Goal: Task Accomplishment & Management: Manage account settings

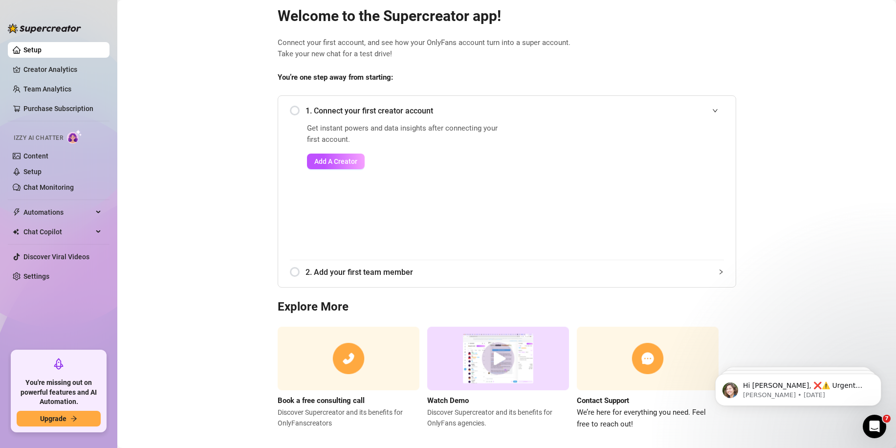
scroll to position [31, 0]
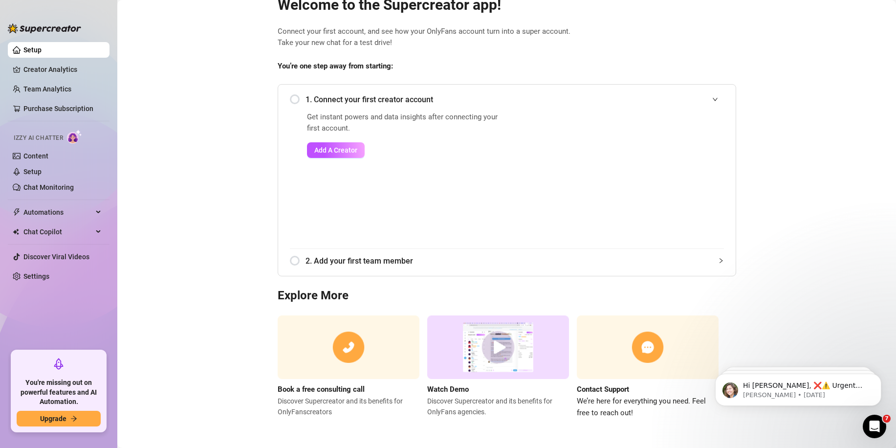
click at [487, 342] on img at bounding box center [498, 347] width 142 height 64
click at [812, 263] on main "Welcome to the Supercreator app! Connect your first account, and see how your O…" at bounding box center [506, 208] width 778 height 479
click at [487, 332] on img at bounding box center [498, 347] width 142 height 64
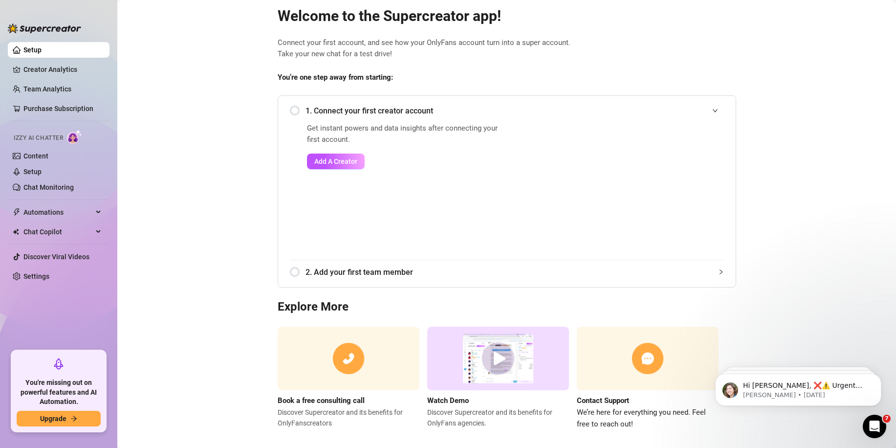
scroll to position [0, 0]
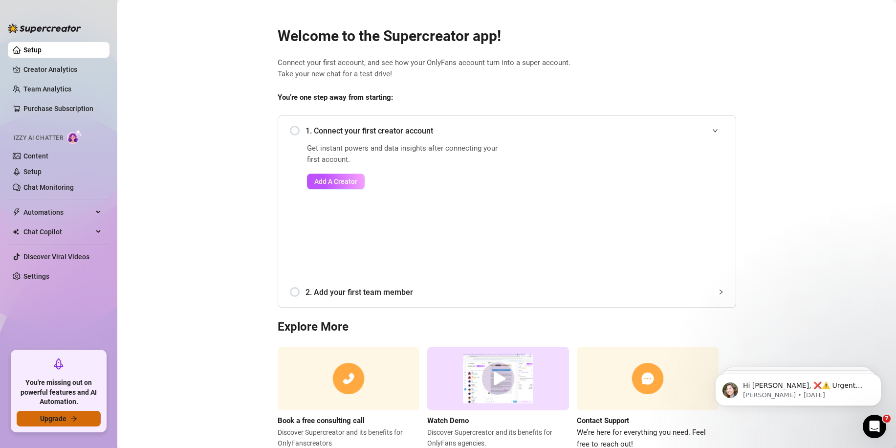
click at [59, 425] on button "Upgrade" at bounding box center [59, 418] width 84 height 16
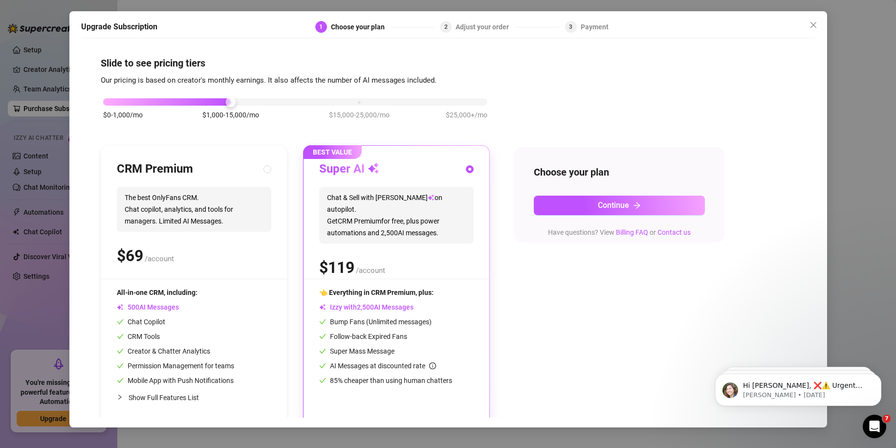
scroll to position [8, 0]
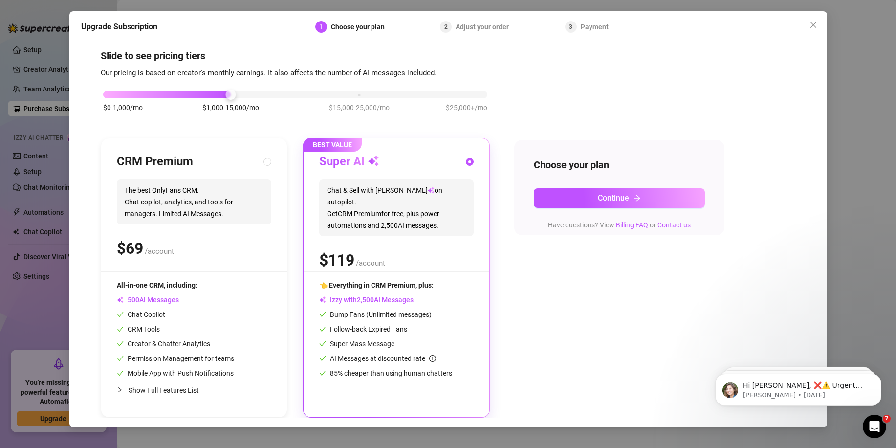
click at [205, 237] on div "$ /account" at bounding box center [194, 248] width 154 height 24
radio input "true"
radio input "false"
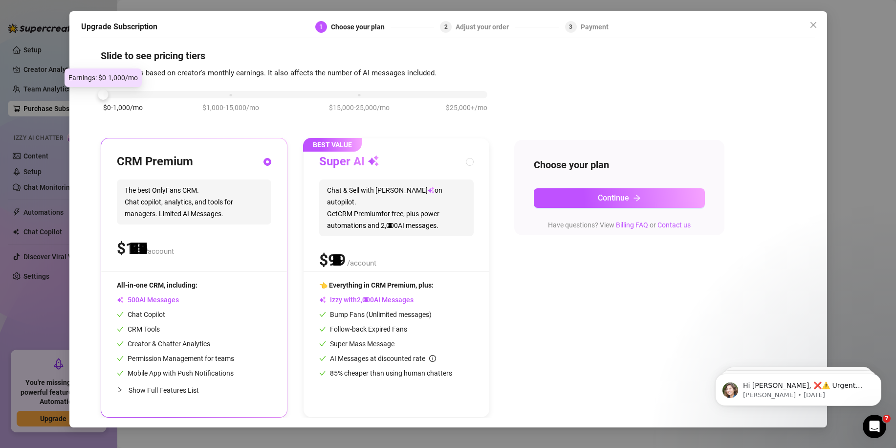
drag, startPoint x: 230, startPoint y: 93, endPoint x: 158, endPoint y: 107, distance: 73.0
click at [158, 107] on div "$0-1,000/mo $1,000-15,000/mo $15,000-25,000/mo $25,000+/mo" at bounding box center [295, 106] width 389 height 55
drag, startPoint x: 134, startPoint y: 102, endPoint x: 202, endPoint y: 98, distance: 68.0
click at [197, 94] on div "$0-1,000/mo $1,000-15,000/mo $15,000-25,000/mo $25,000+/mo" at bounding box center [295, 92] width 384 height 6
click at [213, 99] on div "$0-1,000/mo $1,000-15,000/mo $15,000-25,000/mo $25,000+/mo" at bounding box center [295, 106] width 389 height 55
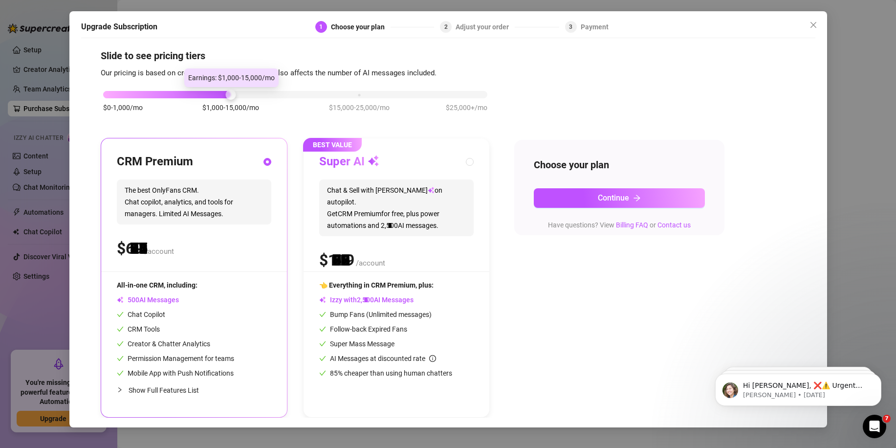
click at [226, 94] on div "$0-1,000/mo $1,000-15,000/mo $15,000-25,000/mo $25,000+/mo" at bounding box center [295, 92] width 384 height 6
click at [114, 101] on div "$0-1,000/mo $1,000-15,000/mo $15,000-25,000/mo $25,000+/mo" at bounding box center [295, 106] width 389 height 55
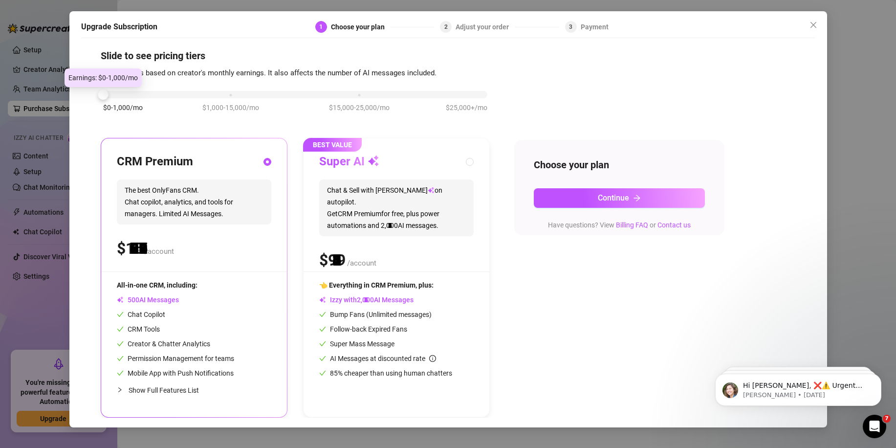
click at [107, 92] on div "$0-1,000/mo $1,000-15,000/mo $15,000-25,000/mo $25,000+/mo" at bounding box center [295, 92] width 384 height 6
click at [243, 99] on div "$0-1,000/mo $1,000-15,000/mo $15,000-25,000/mo $25,000+/mo" at bounding box center [295, 106] width 389 height 55
click at [236, 99] on div "$0-1,000/mo $1,000-15,000/mo $15,000-25,000/mo $25,000+/mo" at bounding box center [295, 106] width 389 height 55
click at [223, 100] on div "$0-1,000/mo $1,000-15,000/mo $15,000-25,000/mo $25,000+/mo" at bounding box center [295, 106] width 389 height 55
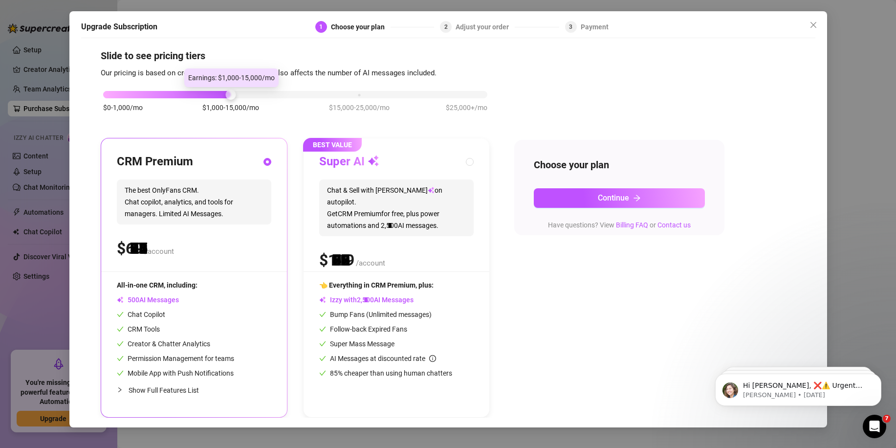
click at [233, 95] on div "$0-1,000/mo $1,000-15,000/mo $15,000-25,000/mo $25,000+/mo" at bounding box center [295, 92] width 384 height 6
click at [111, 95] on div "$0-1,000/mo $1,000-15,000/mo $15,000-25,000/mo $25,000+/mo" at bounding box center [295, 92] width 384 height 6
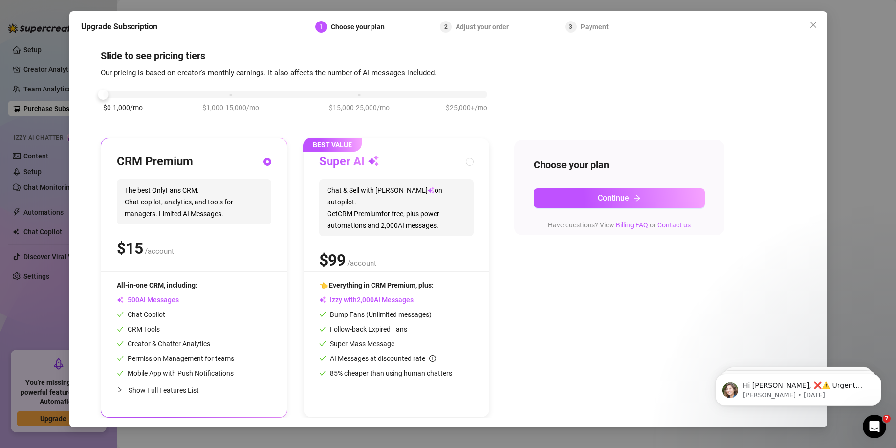
click at [114, 96] on div at bounding box center [295, 94] width 384 height 7
click at [151, 96] on div at bounding box center [295, 94] width 384 height 7
click at [160, 94] on div at bounding box center [295, 94] width 384 height 7
drag, startPoint x: 175, startPoint y: 94, endPoint x: 181, endPoint y: 94, distance: 5.9
click at [181, 94] on div "$0-1,000/mo $1,000-15,000/mo $15,000-25,000/mo $25,000+/mo" at bounding box center [295, 92] width 384 height 6
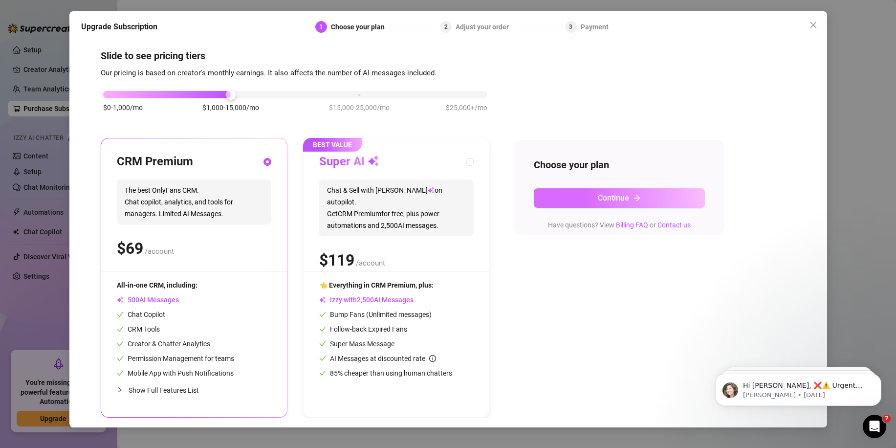
click at [657, 196] on button "Continue" at bounding box center [619, 198] width 171 height 20
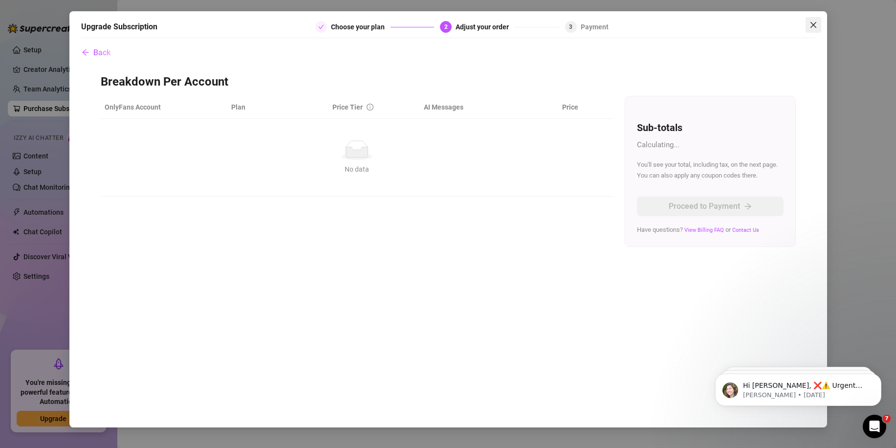
click at [816, 25] on icon "close" at bounding box center [813, 25] width 8 height 8
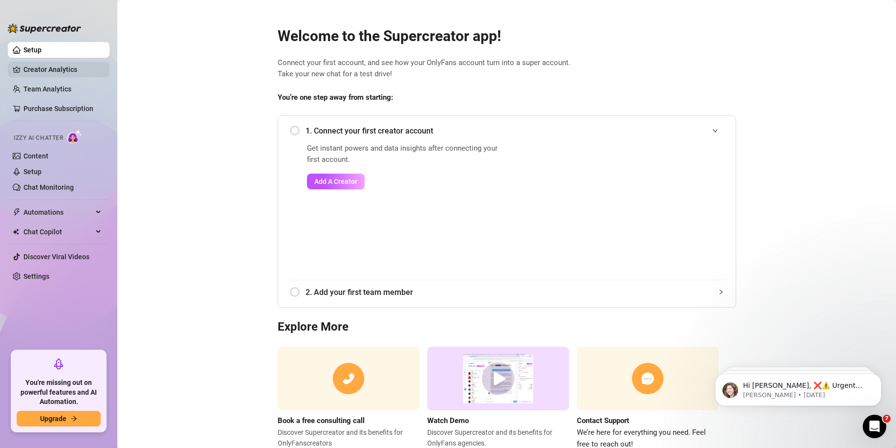
click at [68, 68] on link "Creator Analytics" at bounding box center [62, 70] width 78 height 16
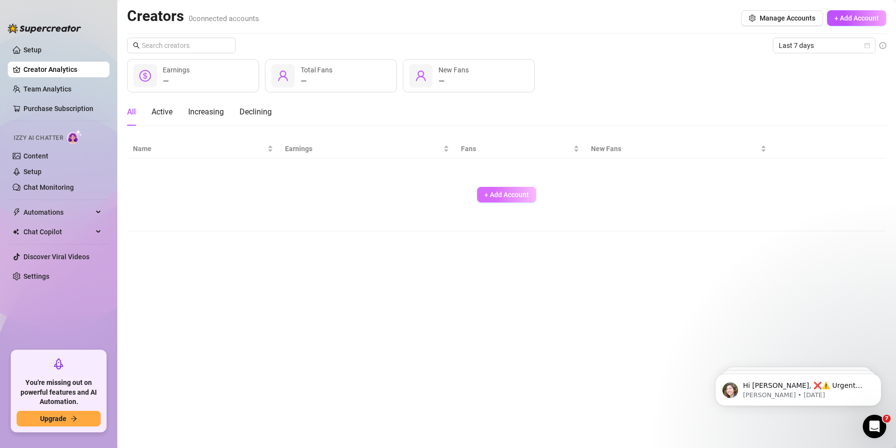
click at [514, 196] on span "+ Add Account" at bounding box center [506, 195] width 44 height 8
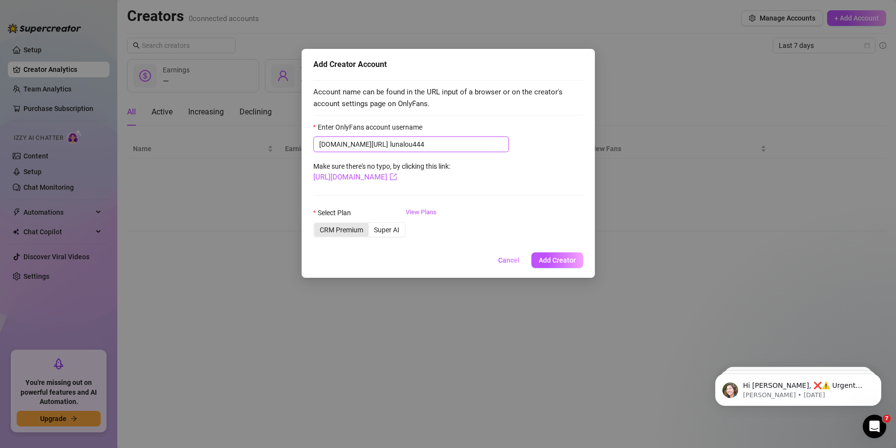
type input "lunalou444"
click at [350, 230] on div "CRM Premium" at bounding box center [341, 230] width 54 height 14
click at [317, 224] on input "CRM Premium" at bounding box center [317, 224] width 0 height 0
click at [413, 216] on link "View Plans" at bounding box center [421, 226] width 31 height 39
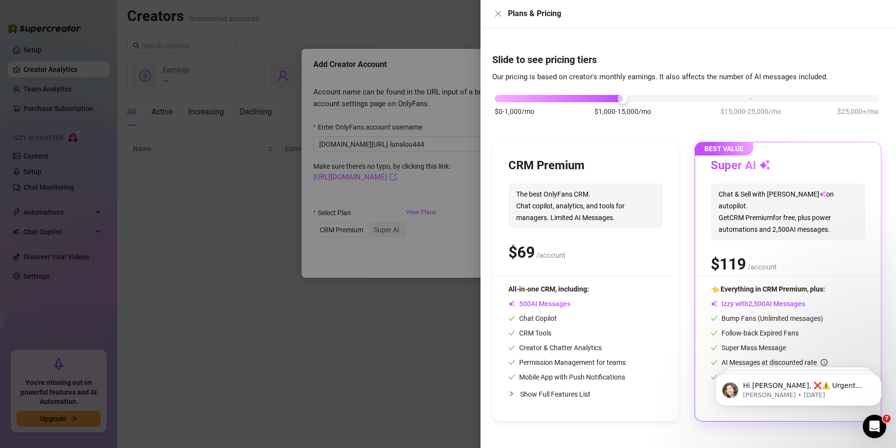
click at [376, 206] on div at bounding box center [448, 224] width 896 height 448
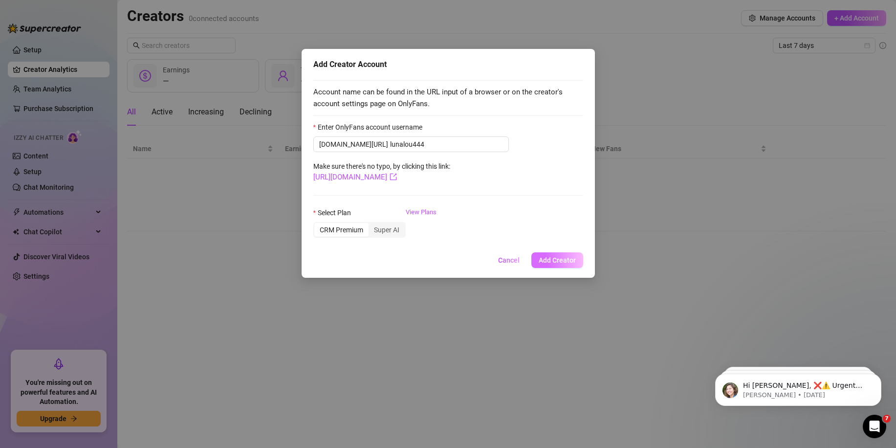
click at [544, 260] on span "Add Creator" at bounding box center [556, 260] width 37 height 8
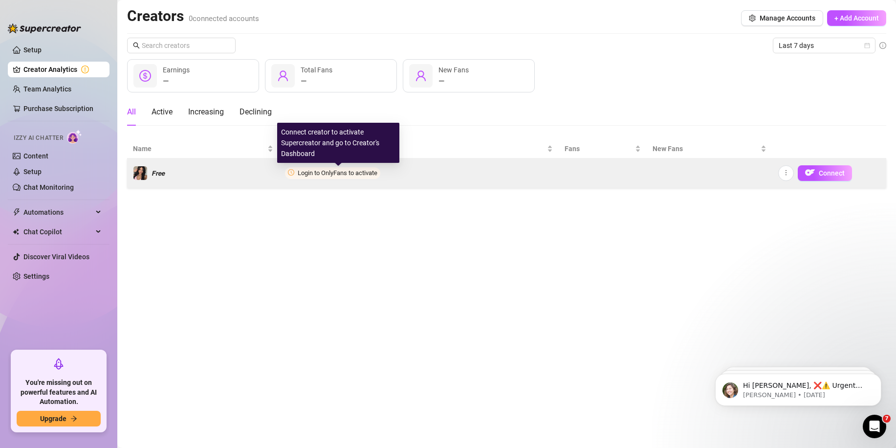
click at [332, 174] on span "Login to OnlyFans to activate" at bounding box center [338, 172] width 80 height 7
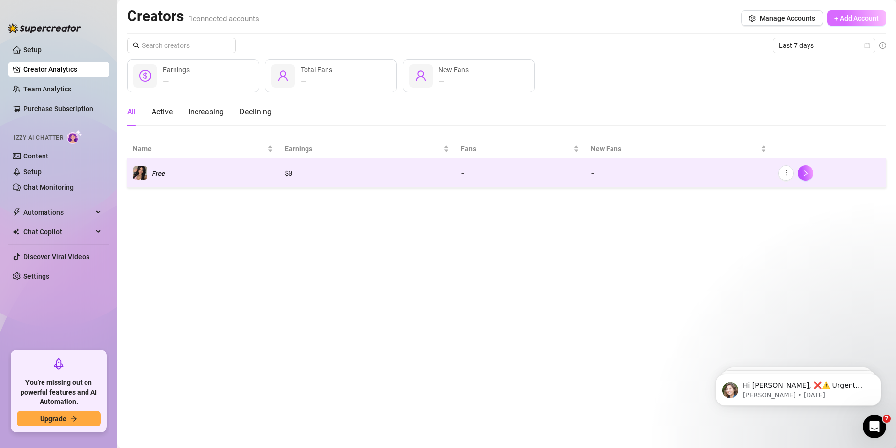
click at [837, 17] on span "+ Add Account" at bounding box center [856, 18] width 44 height 8
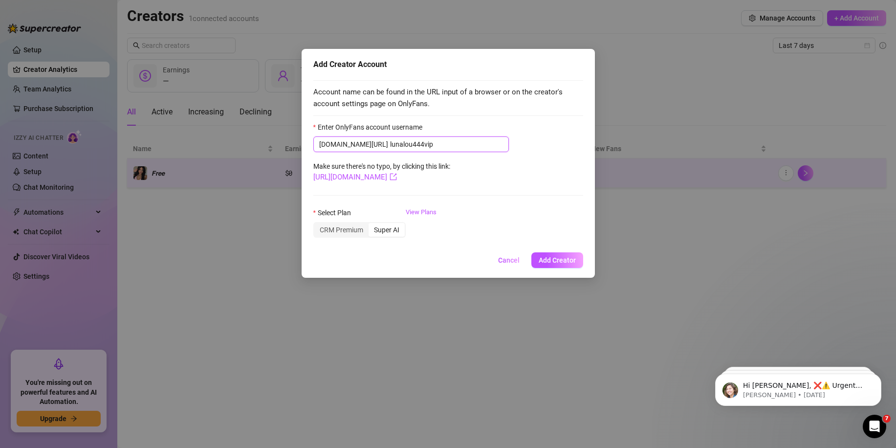
type input "lunalou444vip"
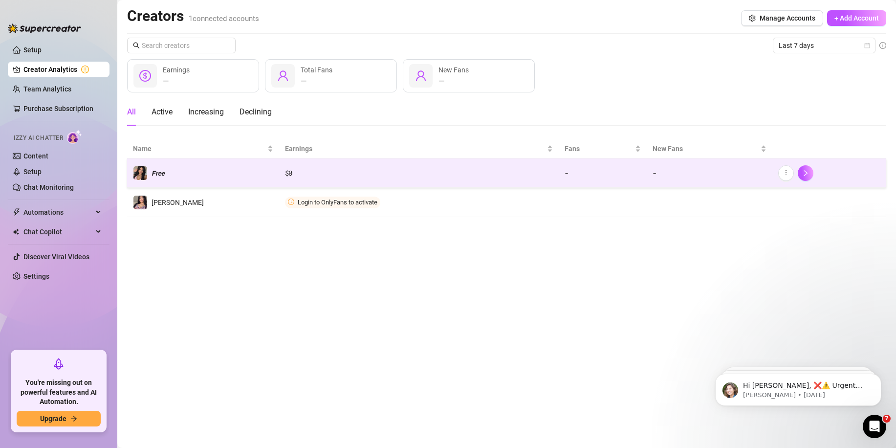
click at [176, 174] on td "𝙁𝙧𝙚𝙚" at bounding box center [203, 172] width 152 height 29
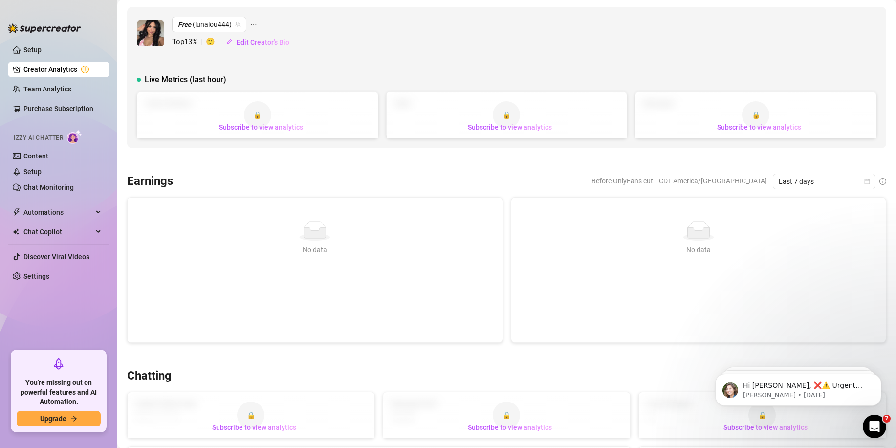
click at [31, 70] on link "Creator Analytics" at bounding box center [62, 70] width 78 height 16
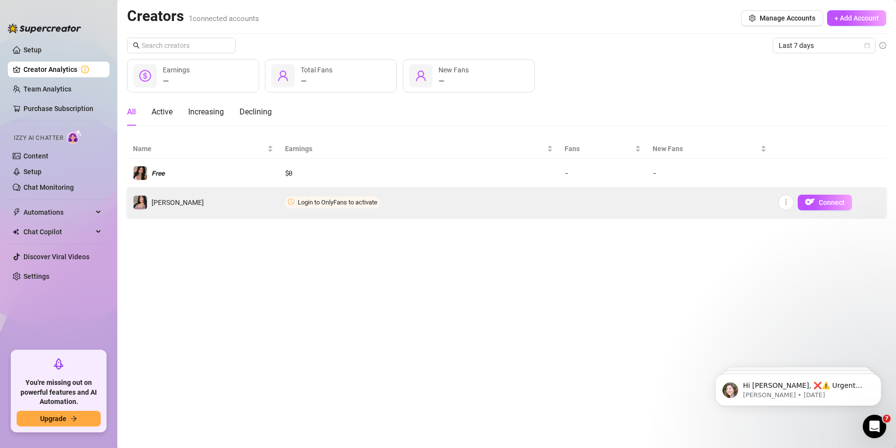
click at [283, 202] on td "Login to OnlyFans to activate" at bounding box center [419, 202] width 280 height 29
click at [320, 196] on span "Login to OnlyFans to activate" at bounding box center [332, 202] width 95 height 12
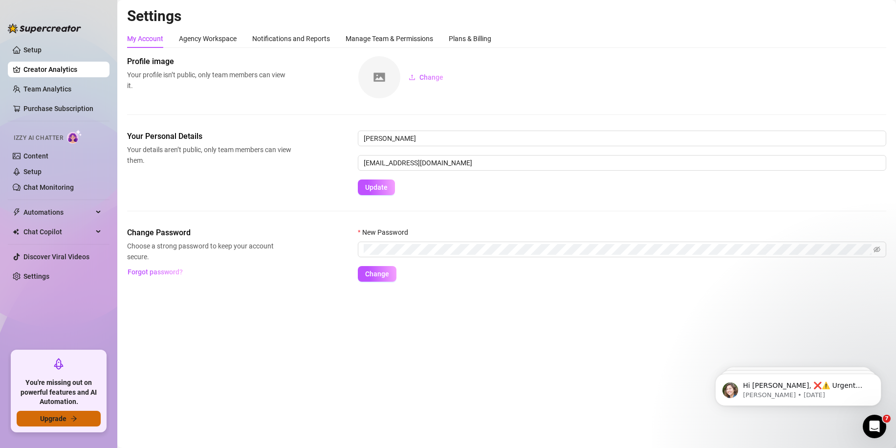
click at [82, 418] on button "Upgrade" at bounding box center [59, 418] width 84 height 16
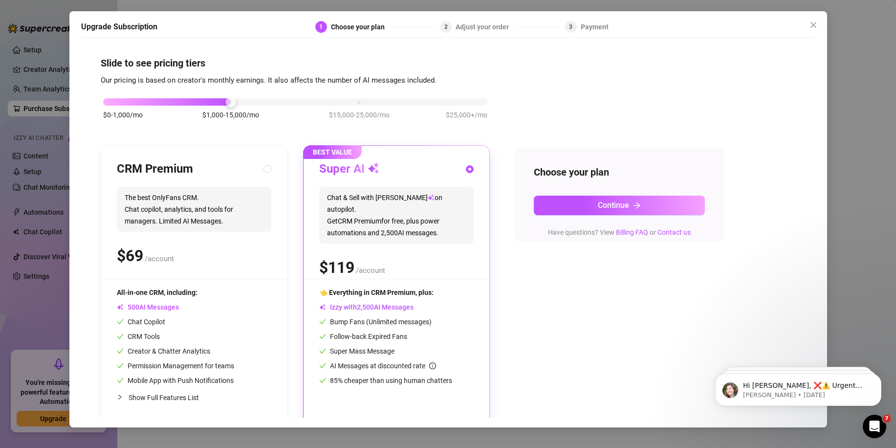
click at [223, 213] on span "The best OnlyFans CRM. Chat copilot, analytics, and tools for managers. Limited…" at bounding box center [194, 209] width 154 height 45
radio input "true"
radio input "false"
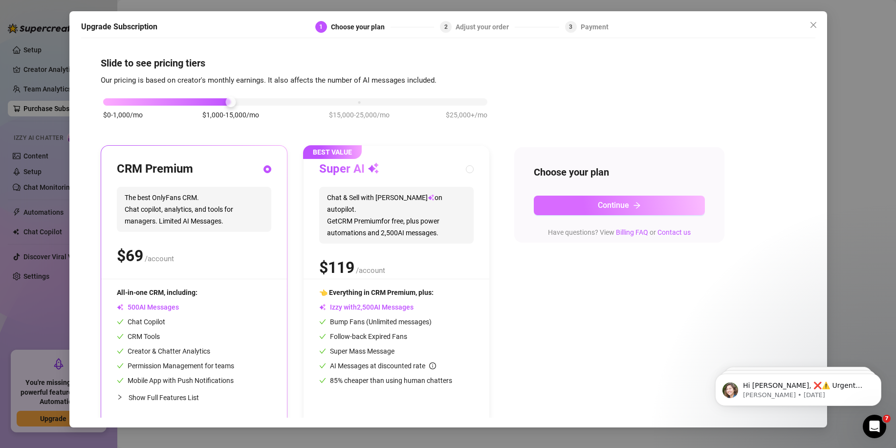
click at [668, 213] on button "Continue" at bounding box center [619, 205] width 171 height 20
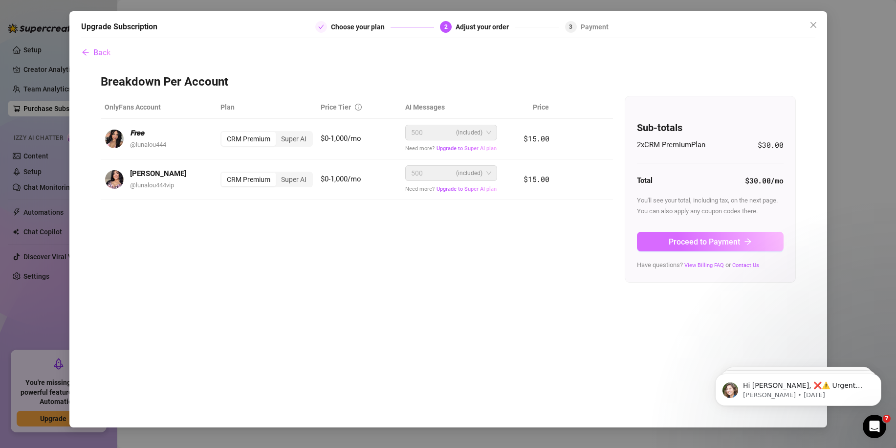
click at [712, 239] on span "Proceed to Payment" at bounding box center [703, 241] width 71 height 9
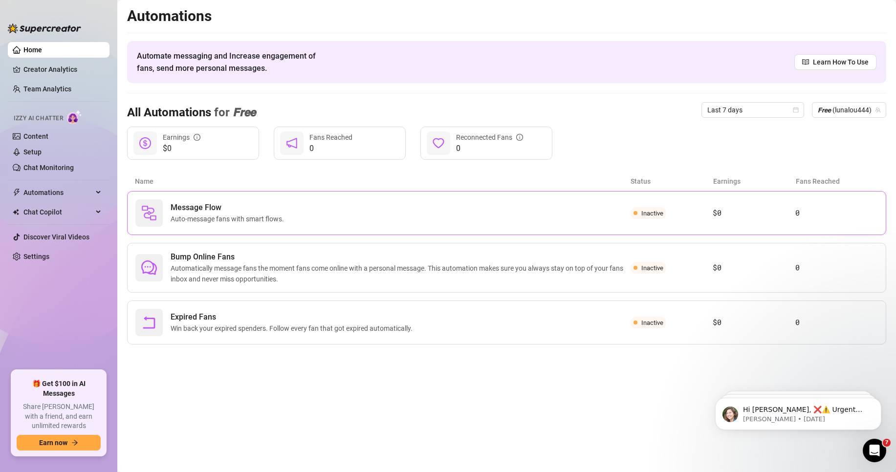
click at [295, 216] on div "Message Flow Auto-message fans with smart flows." at bounding box center [382, 212] width 495 height 27
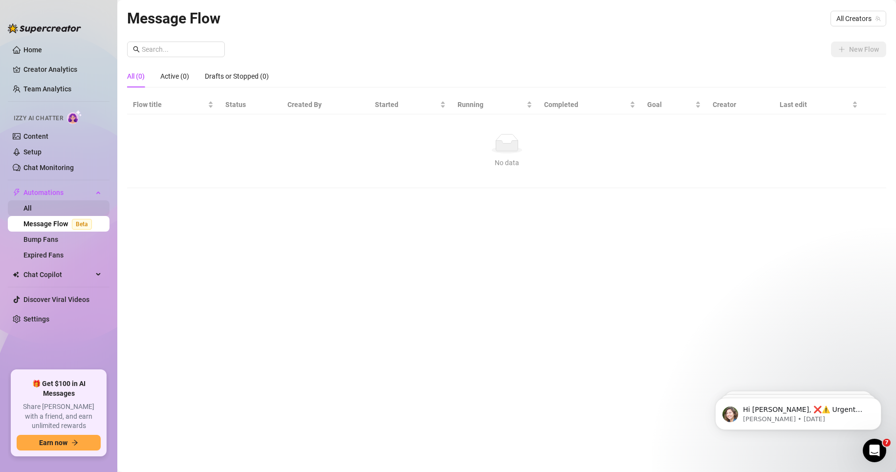
click at [32, 204] on link "All" at bounding box center [27, 208] width 8 height 8
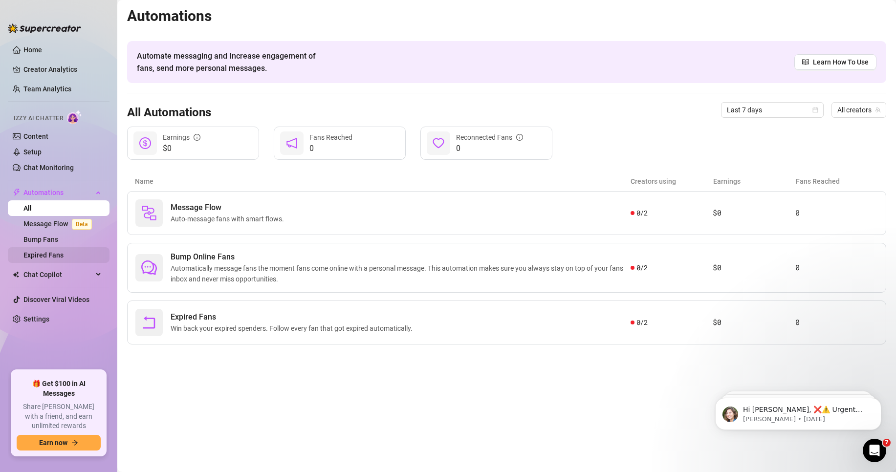
click at [64, 251] on link "Expired Fans" at bounding box center [43, 255] width 40 height 8
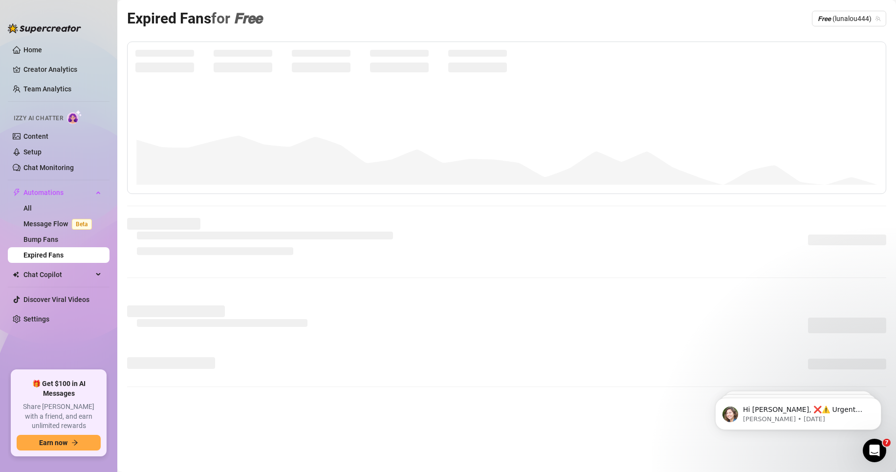
click at [64, 251] on link "Expired Fans" at bounding box center [43, 255] width 40 height 8
click at [58, 239] on link "Bump Fans" at bounding box center [40, 240] width 35 height 8
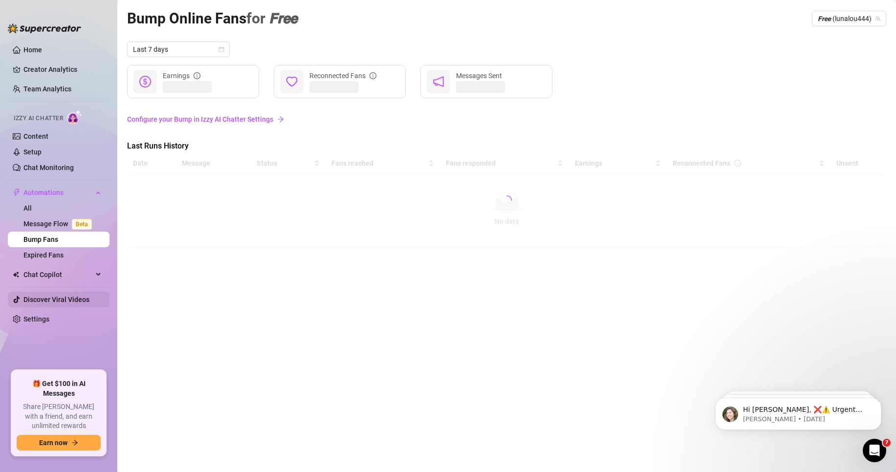
click at [74, 303] on link "Discover Viral Videos" at bounding box center [56, 300] width 66 height 8
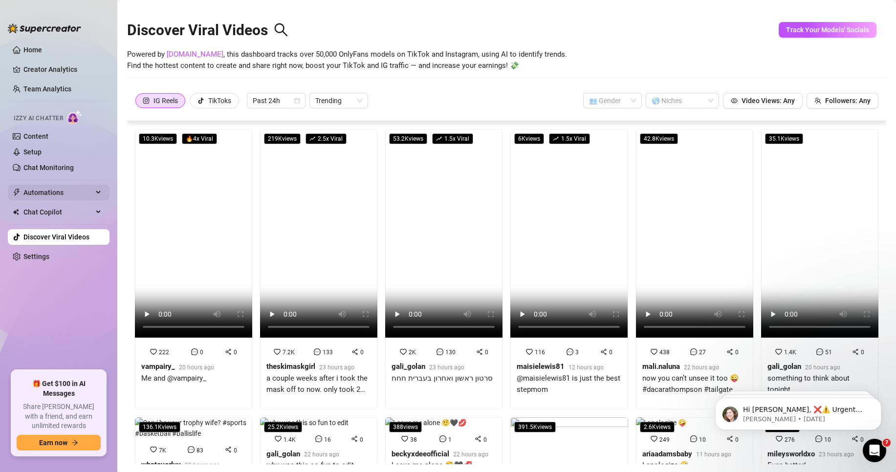
click at [49, 189] on span "Automations" at bounding box center [57, 193] width 69 height 16
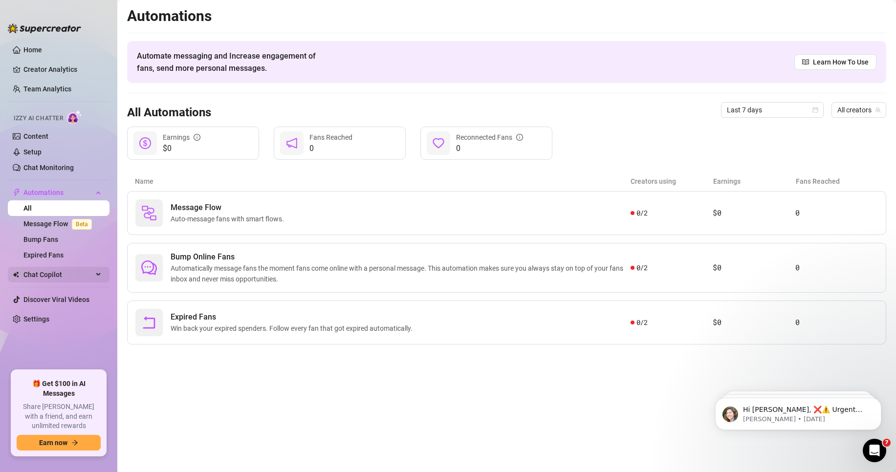
click at [53, 276] on span "Chat Copilot" at bounding box center [57, 275] width 69 height 16
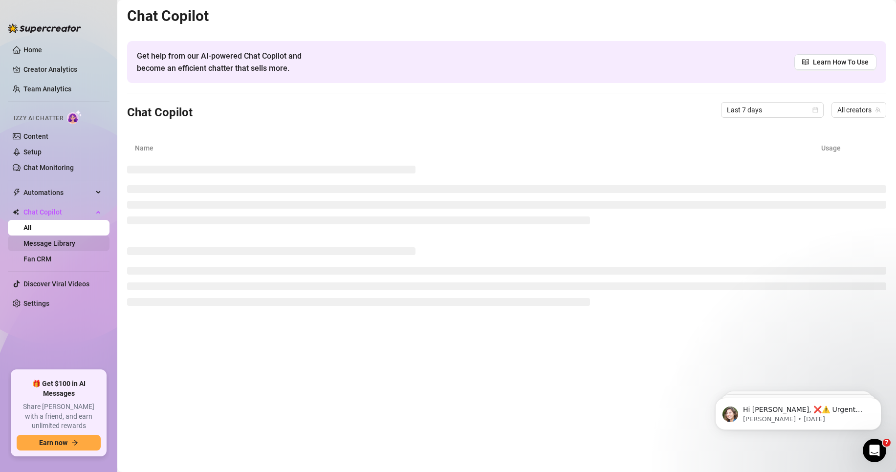
click at [60, 244] on link "Message Library" at bounding box center [49, 243] width 52 height 8
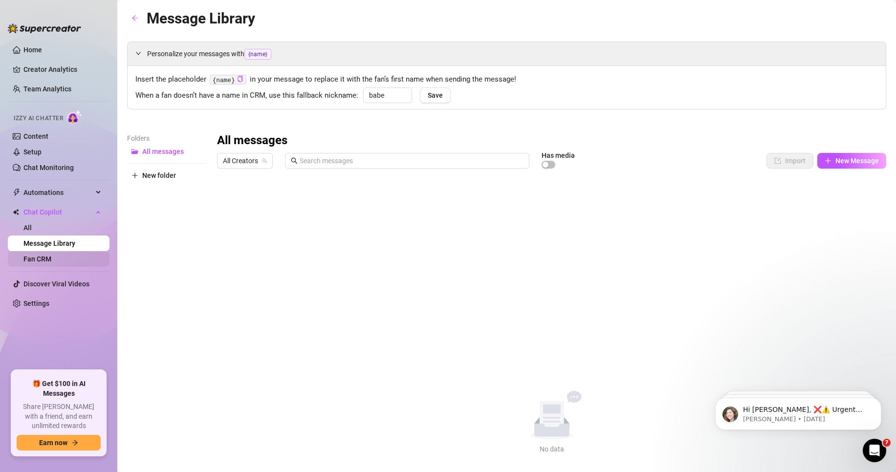
click at [51, 255] on link "Fan CRM" at bounding box center [37, 259] width 28 height 8
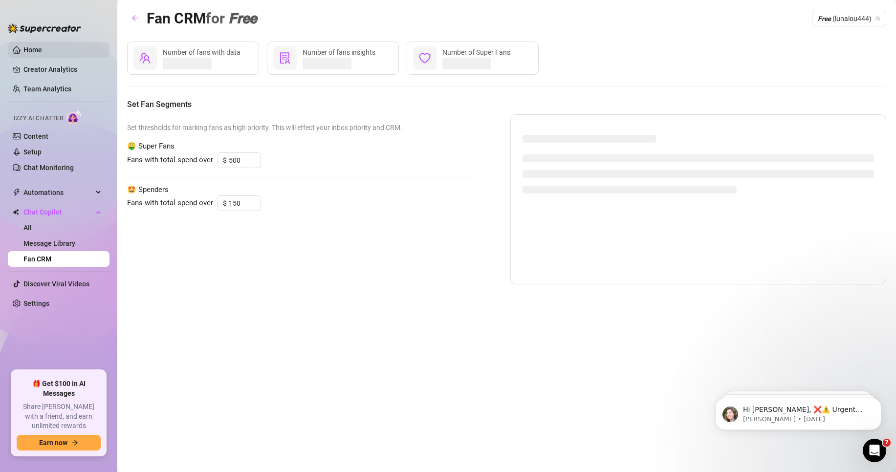
click at [42, 53] on link "Home" at bounding box center [32, 50] width 19 height 8
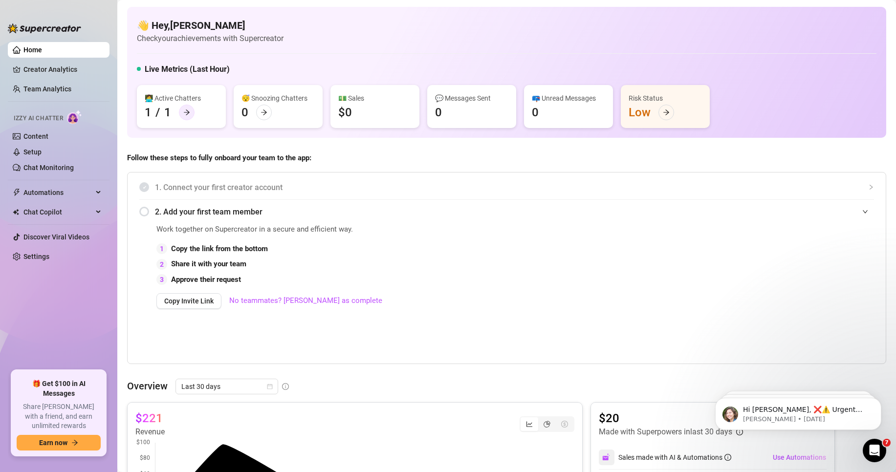
click at [187, 115] on icon "arrow-right" at bounding box center [186, 112] width 7 height 7
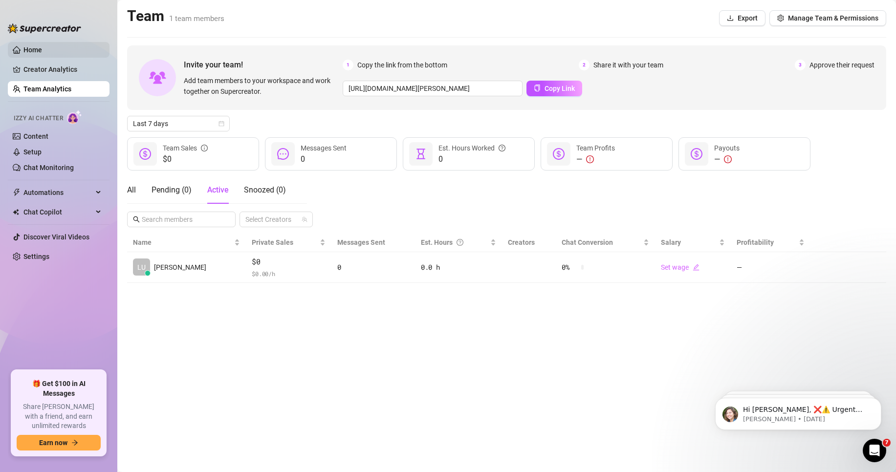
click at [39, 54] on link "Home" at bounding box center [32, 50] width 19 height 8
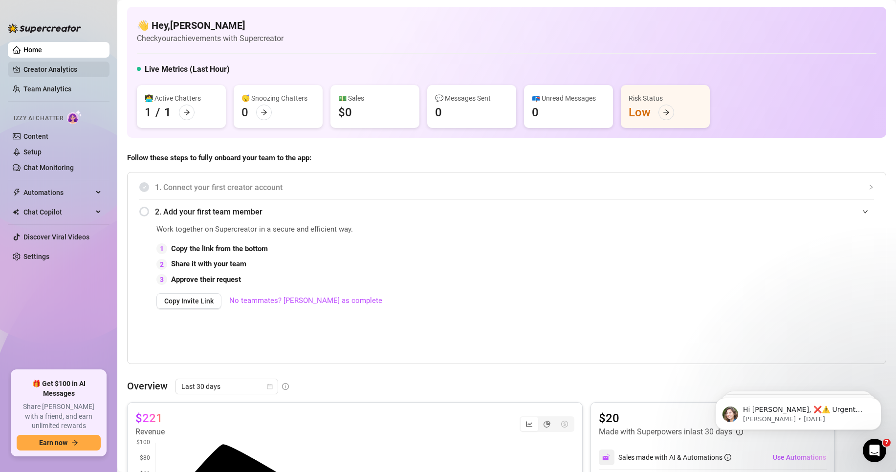
click at [52, 62] on link "Creator Analytics" at bounding box center [62, 70] width 78 height 16
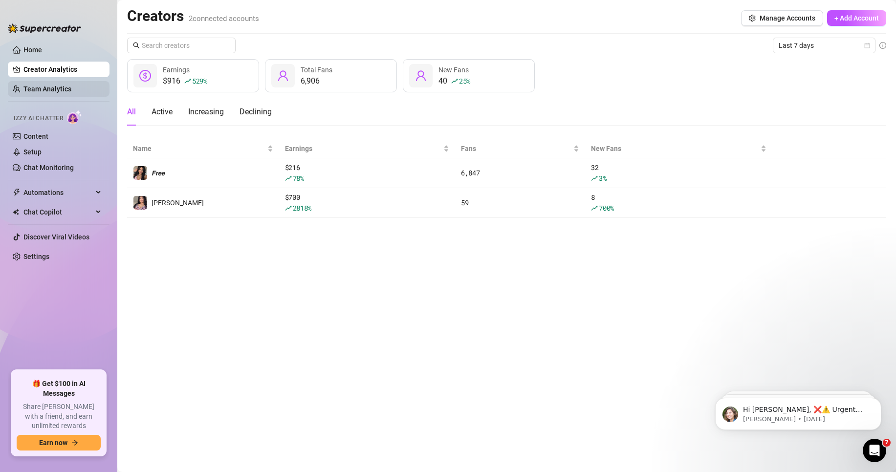
click at [71, 91] on link "Team Analytics" at bounding box center [47, 89] width 48 height 8
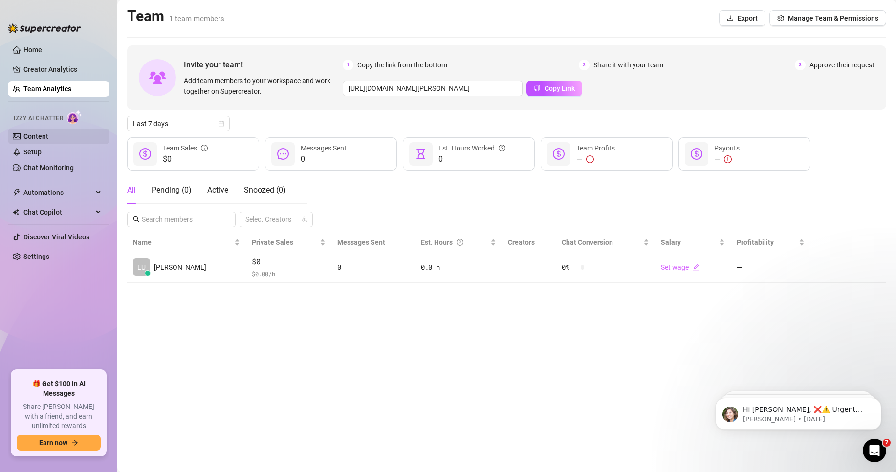
click at [48, 133] on link "Content" at bounding box center [35, 136] width 25 height 8
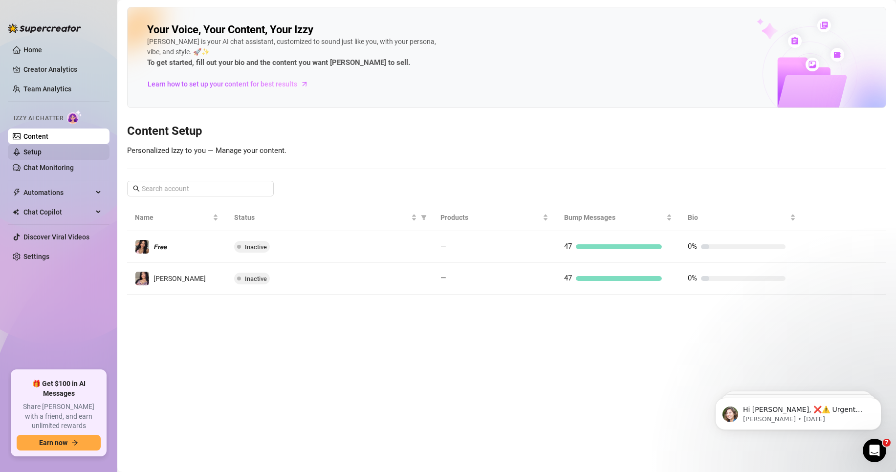
click at [42, 154] on link "Setup" at bounding box center [32, 152] width 18 height 8
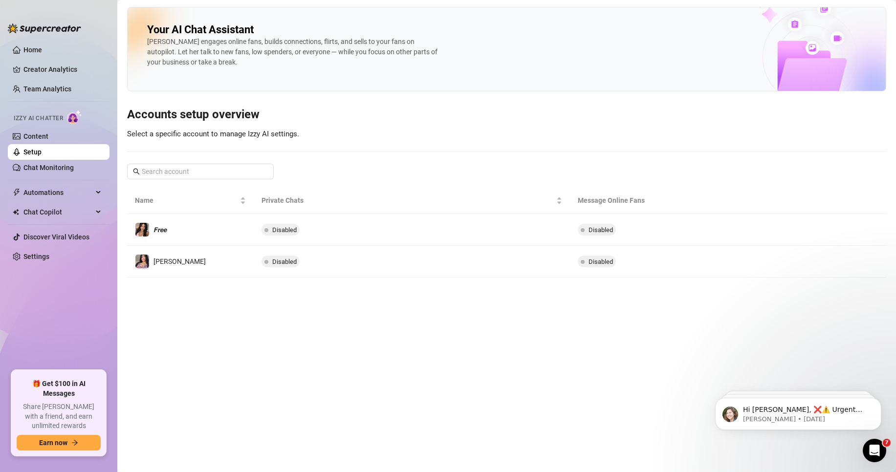
click at [42, 156] on link "Setup" at bounding box center [32, 152] width 18 height 8
click at [65, 165] on link "Chat Monitoring" at bounding box center [48, 168] width 50 height 8
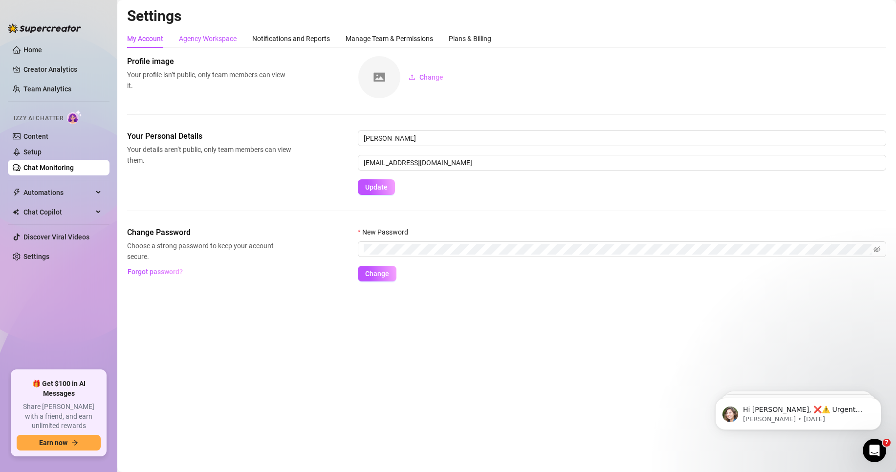
click at [204, 40] on div "Agency Workspace" at bounding box center [208, 38] width 58 height 11
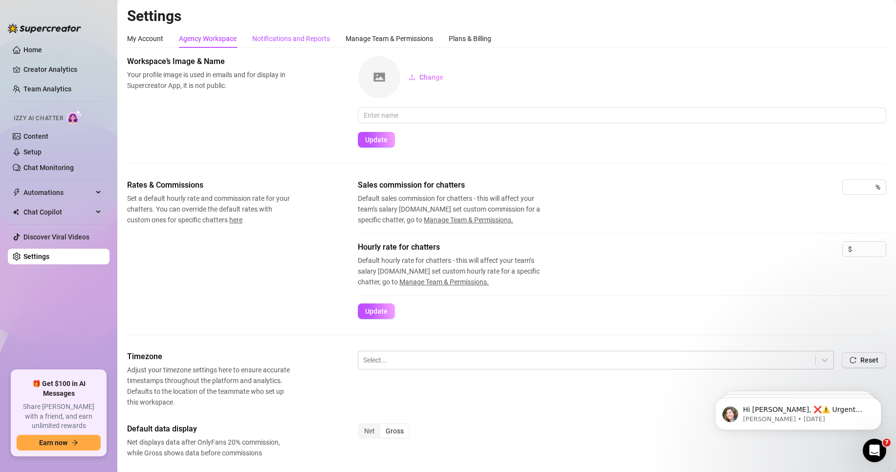
click at [326, 40] on div "Notifications and Reports" at bounding box center [291, 38] width 78 height 11
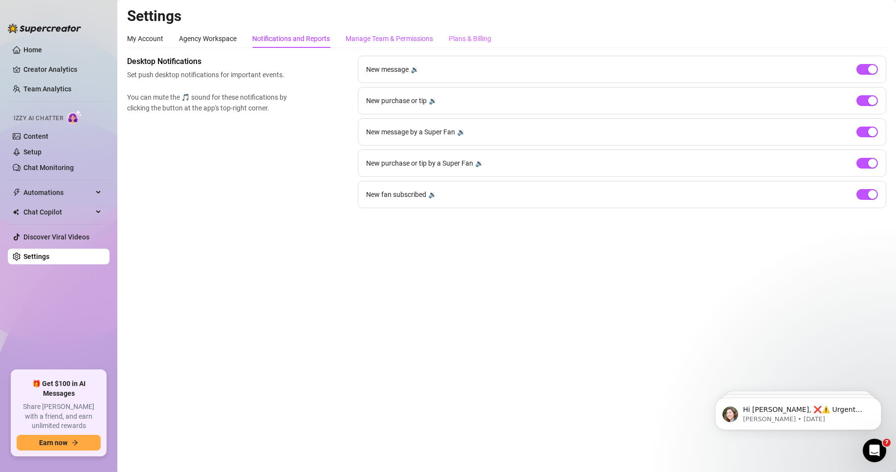
click at [351, 36] on div "Manage Team & Permissions" at bounding box center [388, 38] width 87 height 11
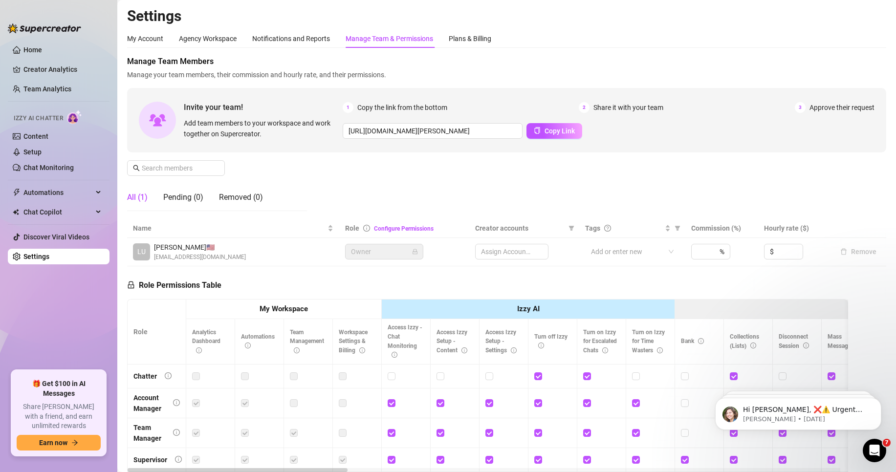
drag, startPoint x: 474, startPoint y: 30, endPoint x: 418, endPoint y: 33, distance: 56.8
click at [475, 30] on div "Plans & Billing" at bounding box center [470, 38] width 43 height 19
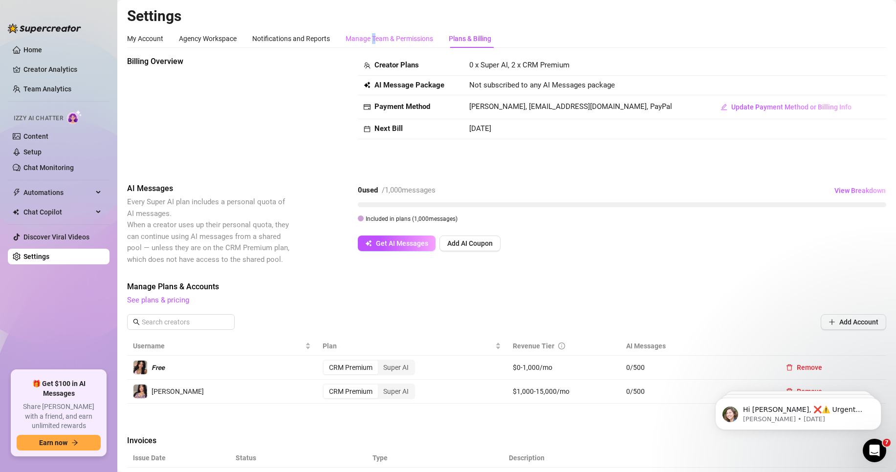
drag, startPoint x: 375, startPoint y: 32, endPoint x: 363, endPoint y: 41, distance: 15.3
click at [376, 32] on div "Manage Team & Permissions" at bounding box center [388, 38] width 87 height 19
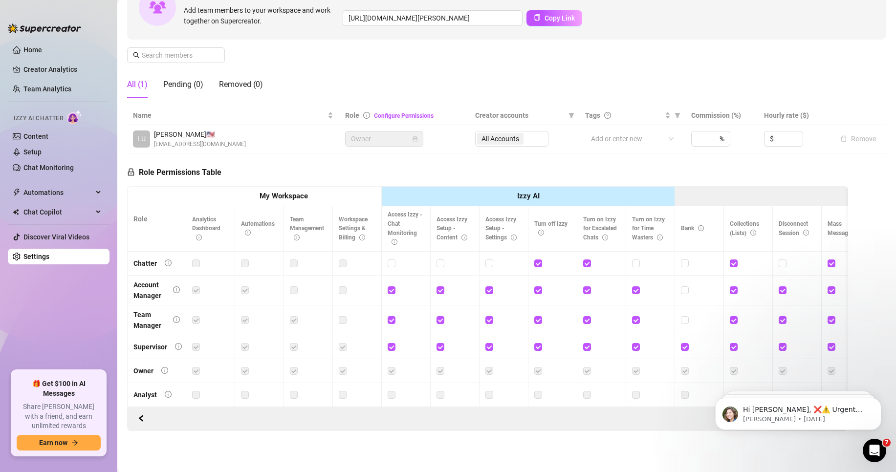
scroll to position [121, 0]
click at [391, 259] on input "checkbox" at bounding box center [390, 262] width 7 height 7
checkbox input "true"
drag, startPoint x: 433, startPoint y: 253, endPoint x: 439, endPoint y: 253, distance: 5.4
click at [439, 253] on td at bounding box center [454, 264] width 49 height 24
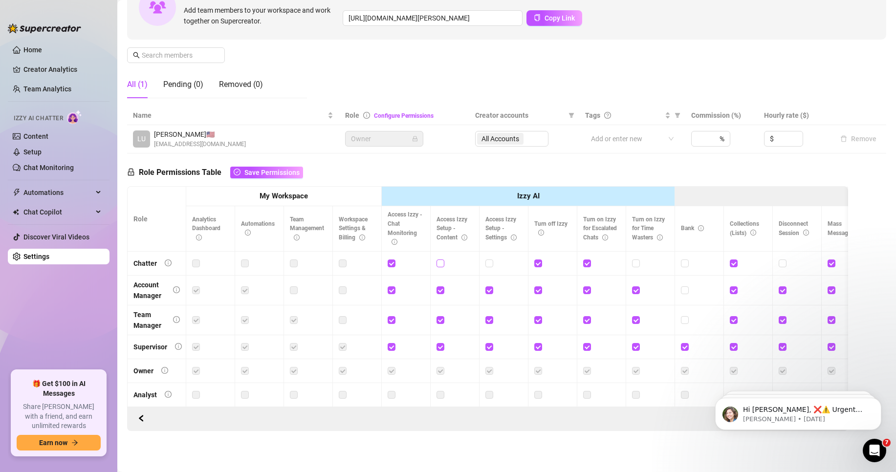
click at [440, 259] on input "checkbox" at bounding box center [439, 262] width 7 height 7
checkbox input "true"
click at [490, 259] on input "checkbox" at bounding box center [488, 262] width 7 height 7
checkbox input "true"
click at [639, 259] on span at bounding box center [636, 263] width 8 height 8
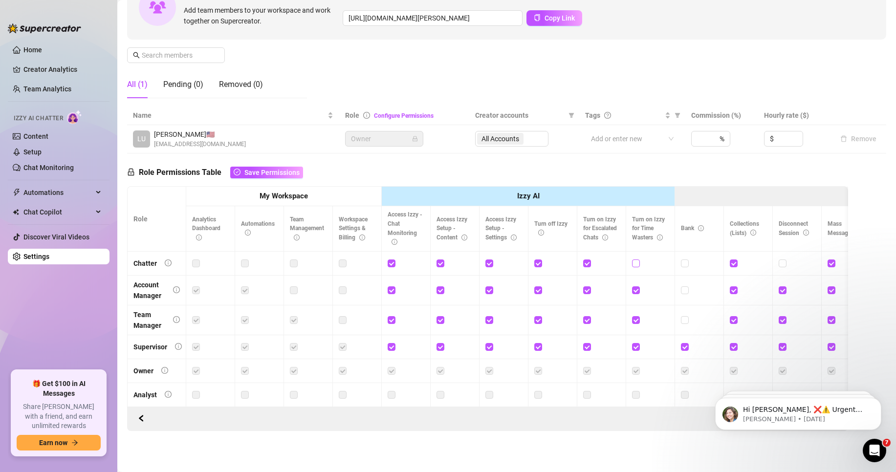
click at [639, 259] on input "checkbox" at bounding box center [635, 262] width 7 height 7
checkbox input "true"
click at [686, 259] on input "checkbox" at bounding box center [684, 262] width 7 height 7
click at [689, 285] on div at bounding box center [699, 290] width 37 height 11
click at [683, 259] on input "checkbox" at bounding box center [684, 262] width 7 height 7
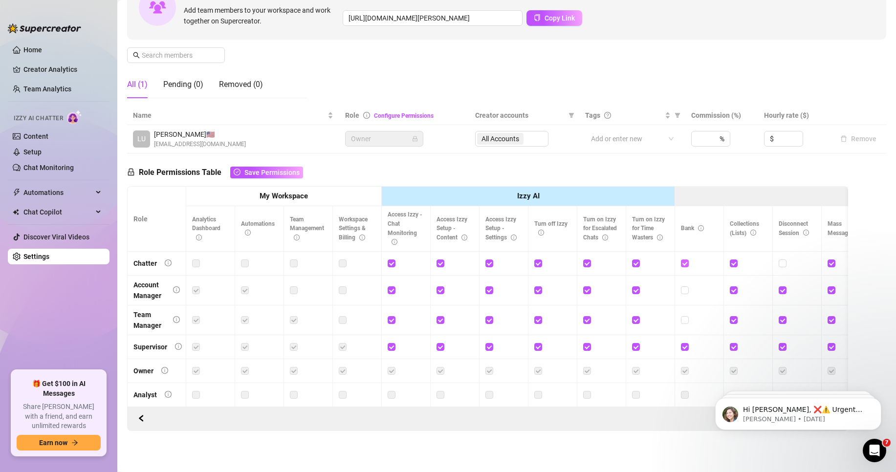
checkbox input "false"
click at [38, 440] on button "Earn now" at bounding box center [59, 443] width 84 height 16
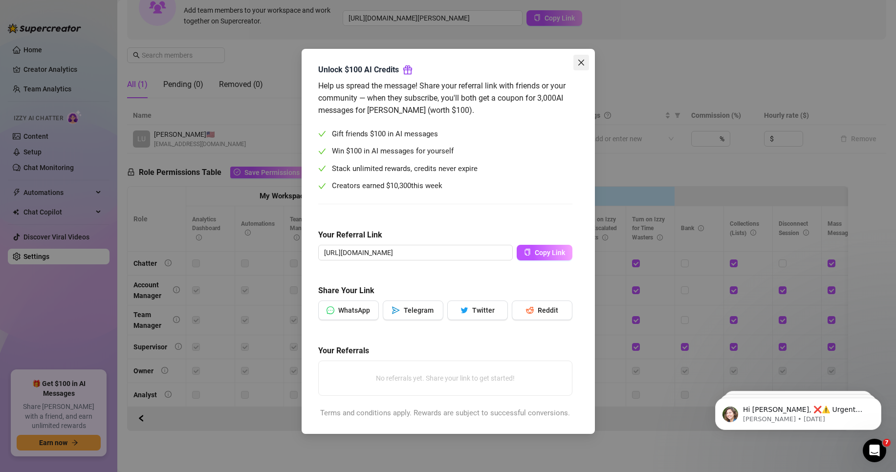
click at [578, 68] on button "Close" at bounding box center [581, 63] width 16 height 16
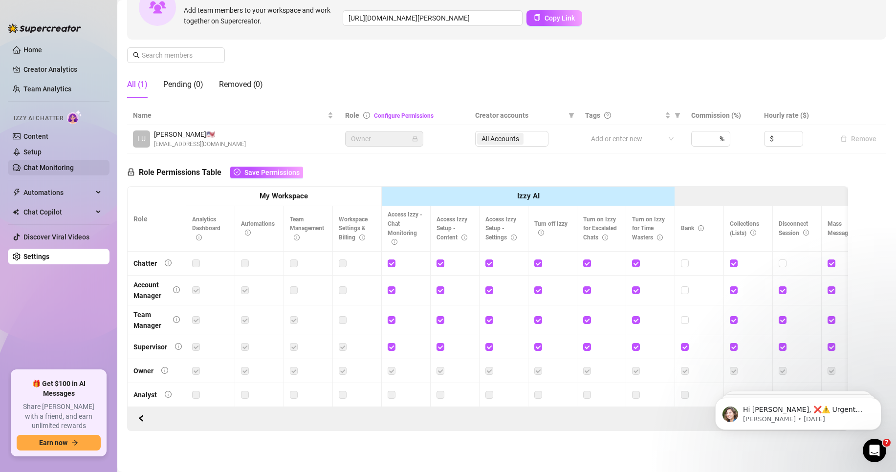
click at [39, 165] on link "Chat Monitoring" at bounding box center [48, 168] width 50 height 8
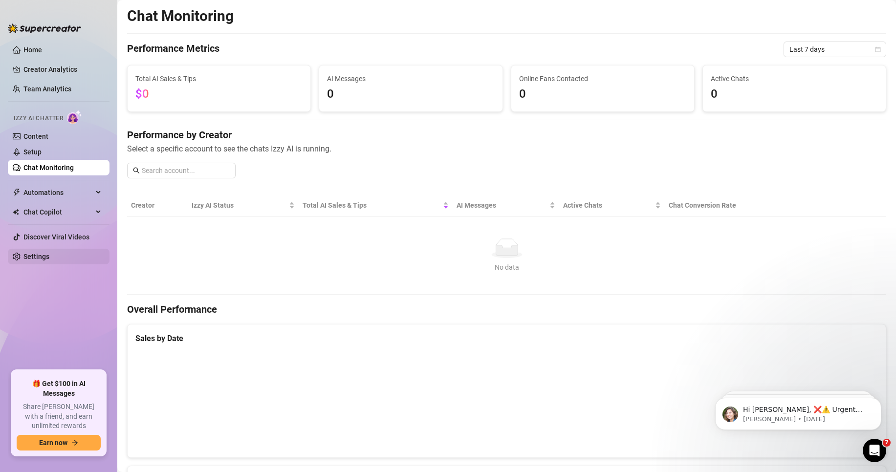
click at [40, 254] on link "Settings" at bounding box center [36, 257] width 26 height 8
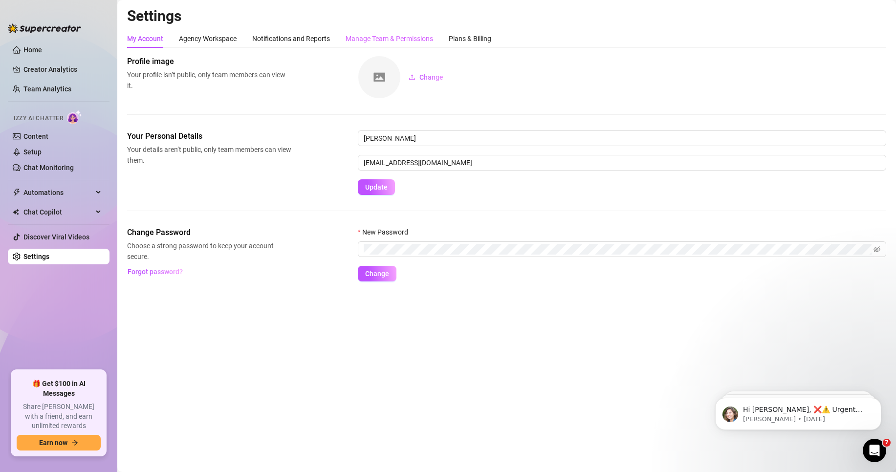
click at [415, 44] on div "Manage Team & Permissions" at bounding box center [388, 38] width 87 height 19
click at [411, 47] on div "Manage Team & Permissions" at bounding box center [388, 38] width 87 height 19
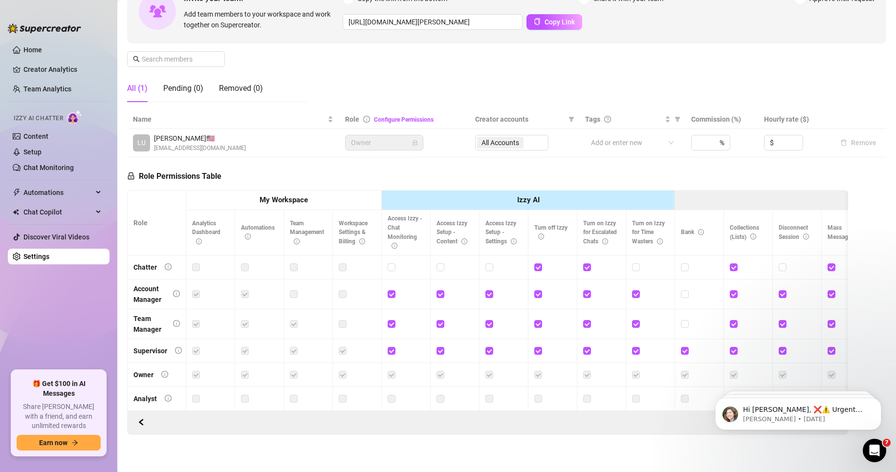
scroll to position [121, 0]
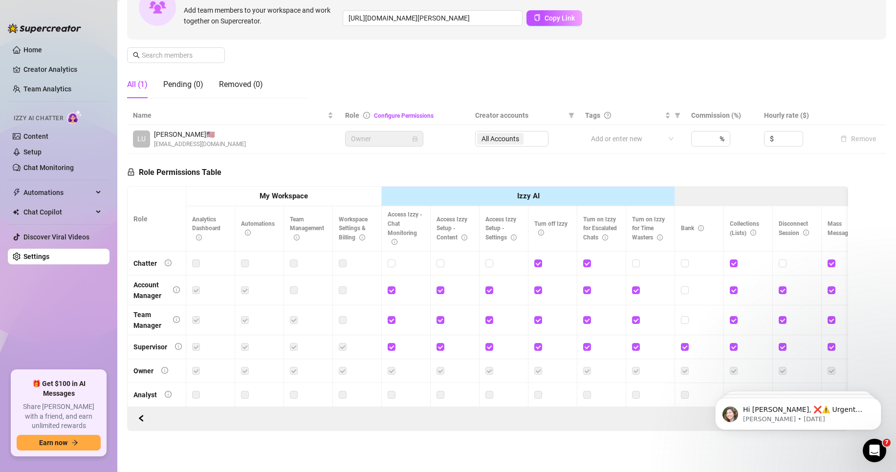
drag, startPoint x: 487, startPoint y: 254, endPoint x: 457, endPoint y: 258, distance: 30.1
click at [487, 259] on input "checkbox" at bounding box center [488, 262] width 7 height 7
checkbox input "true"
click at [436, 259] on input "checkbox" at bounding box center [439, 262] width 7 height 7
checkbox input "true"
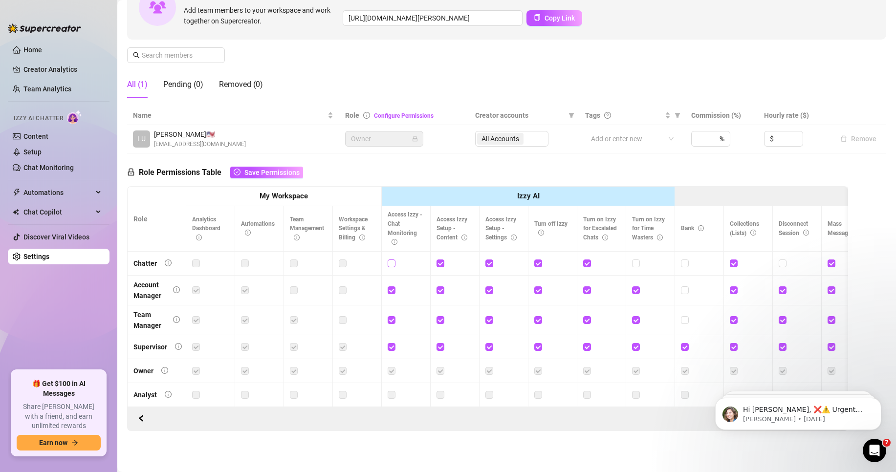
click at [392, 259] on input "checkbox" at bounding box center [390, 262] width 7 height 7
checkbox input "true"
click at [630, 252] on td at bounding box center [650, 264] width 49 height 24
click at [628, 257] on td at bounding box center [650, 264] width 49 height 24
click at [640, 258] on div at bounding box center [650, 263] width 37 height 11
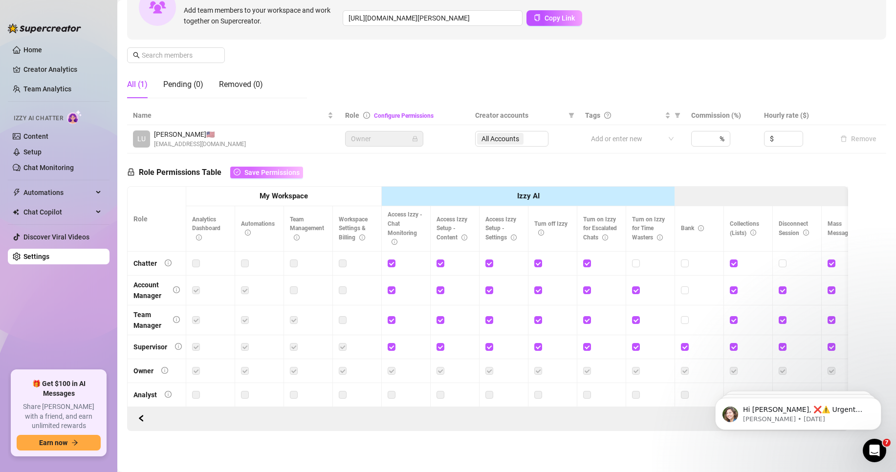
click at [288, 169] on span "Save Permissions" at bounding box center [271, 173] width 55 height 8
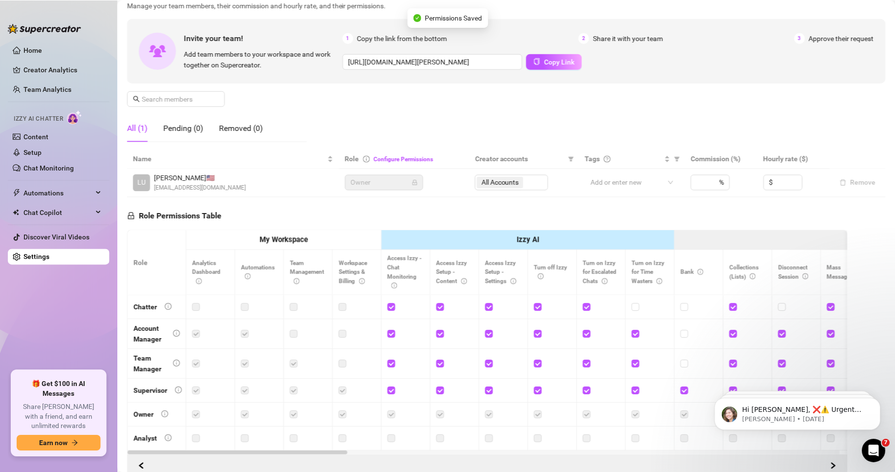
scroll to position [0, 0]
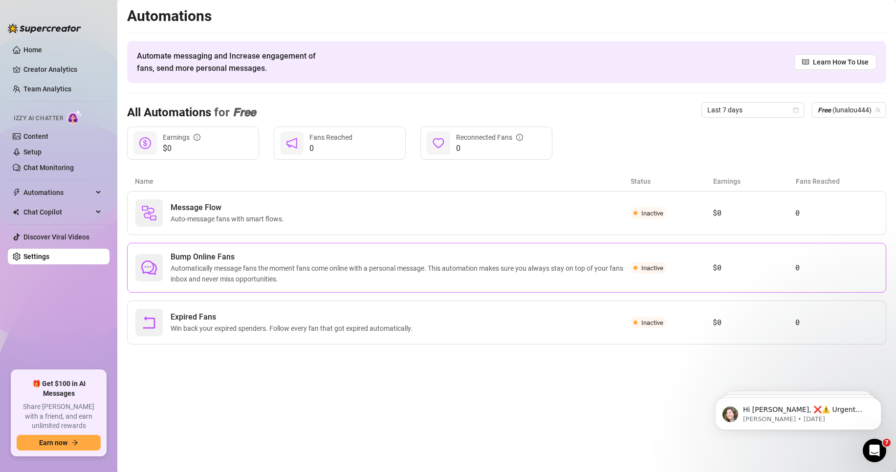
click at [458, 272] on span "Automatically message fans the moment fans come online with a personal message.…" at bounding box center [401, 274] width 460 height 22
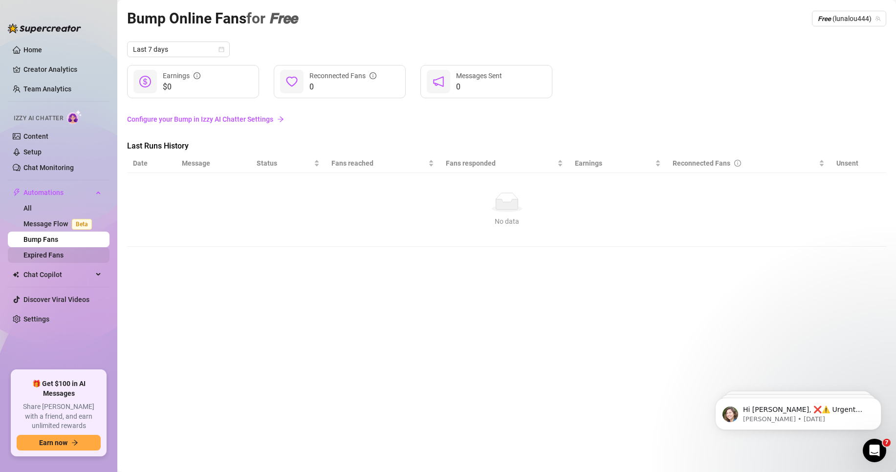
click at [59, 255] on link "Expired Fans" at bounding box center [43, 255] width 40 height 8
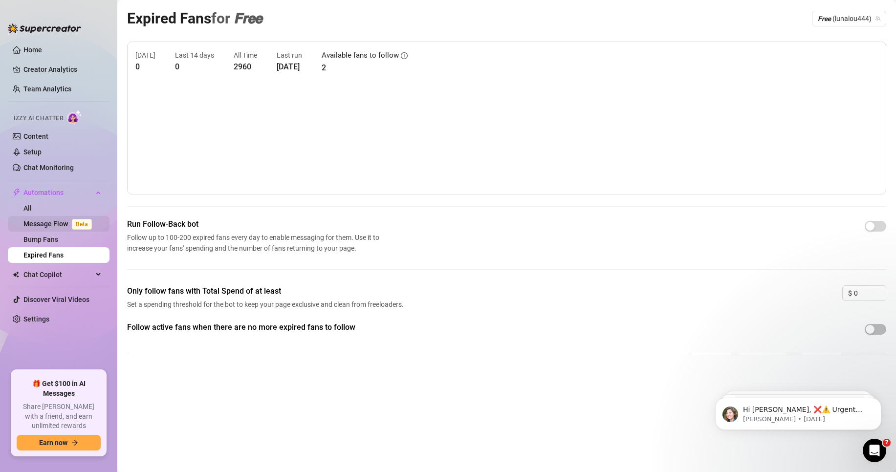
click at [50, 228] on link "Message Flow Beta" at bounding box center [59, 224] width 72 height 8
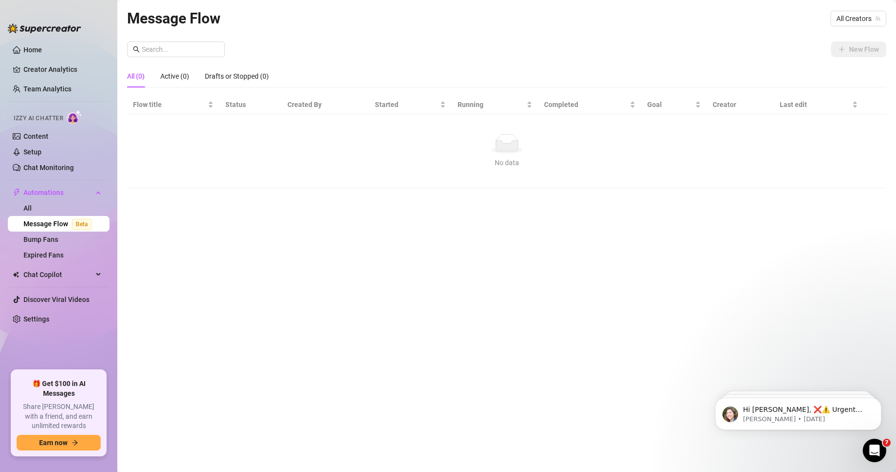
click at [612, 241] on div "Message Flow All Creators New Flow All (0) Active (0) Drafts or Stopped (0) Flo…" at bounding box center [506, 225] width 759 height 436
click at [47, 259] on link "Expired Fans" at bounding box center [43, 255] width 40 height 8
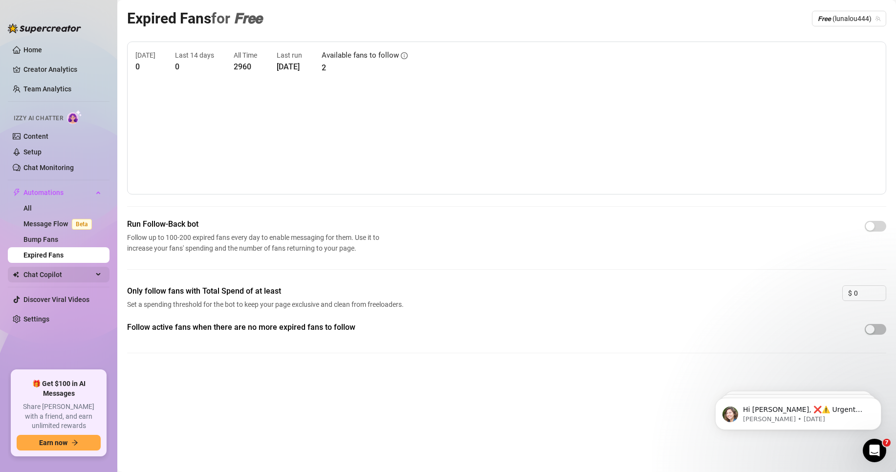
click at [50, 270] on span "Chat Copilot" at bounding box center [57, 275] width 69 height 16
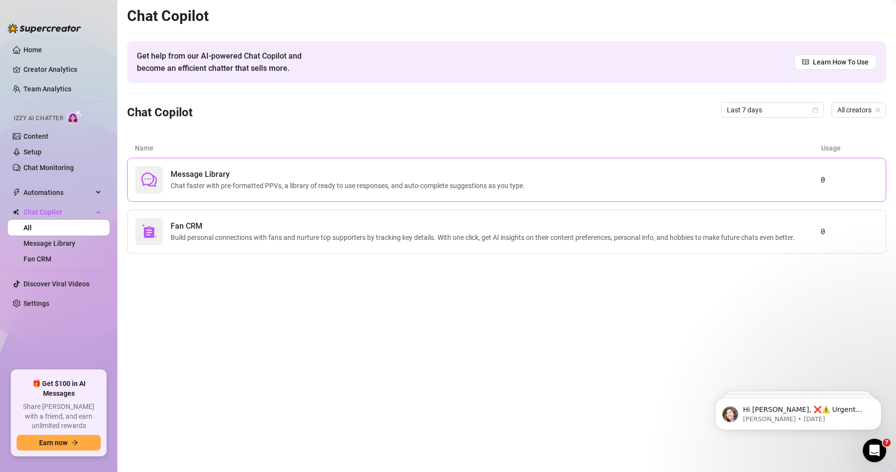
click at [237, 182] on span "Chat faster with pre-formatted PPVs, a library of ready to use responses, and a…" at bounding box center [350, 185] width 358 height 11
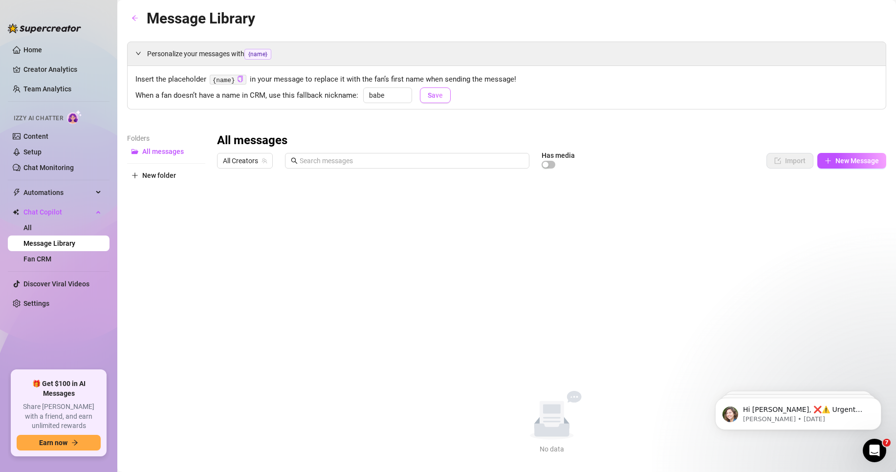
click at [434, 96] on span "Save" at bounding box center [435, 95] width 15 height 8
click at [51, 257] on link "Fan CRM" at bounding box center [37, 259] width 28 height 8
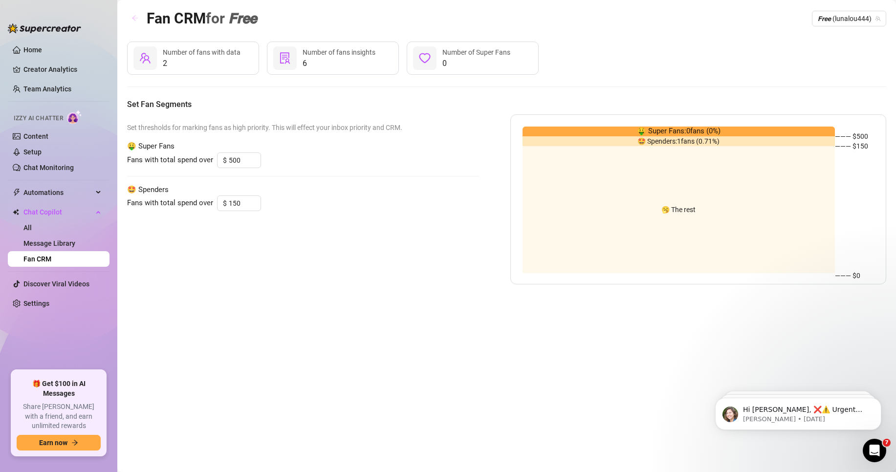
click at [142, 19] on button "button" at bounding box center [135, 19] width 16 height 16
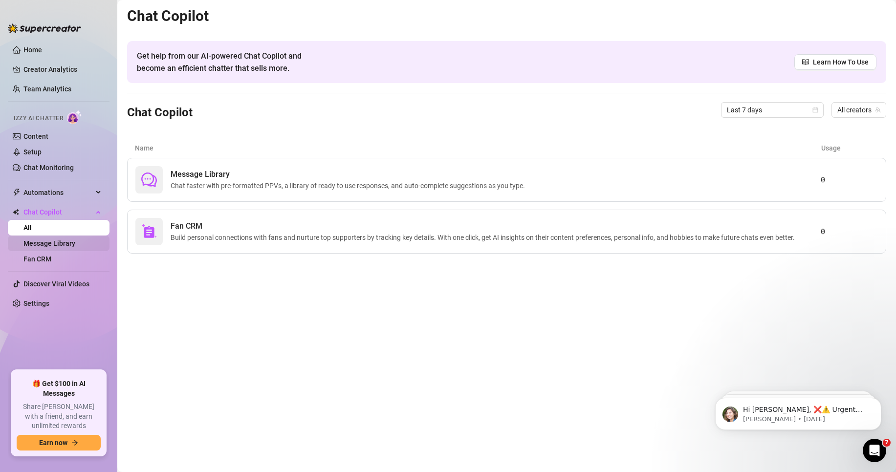
click at [71, 242] on link "Message Library" at bounding box center [49, 243] width 52 height 8
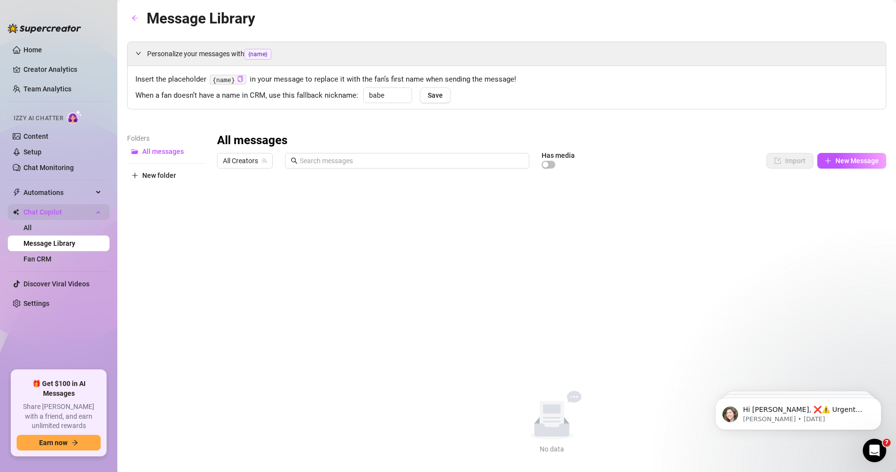
click at [73, 219] on span "Chat Copilot" at bounding box center [57, 212] width 69 height 16
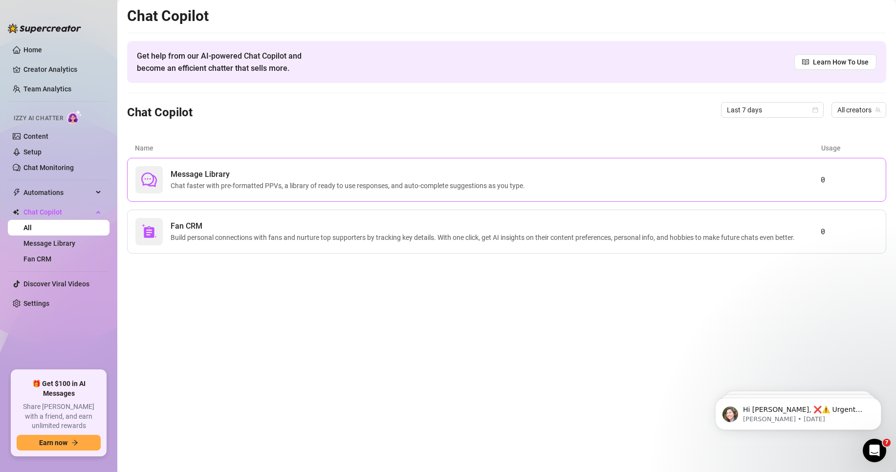
click at [409, 187] on span "Chat faster with pre-formatted PPVs, a library of ready to use responses, and a…" at bounding box center [350, 185] width 358 height 11
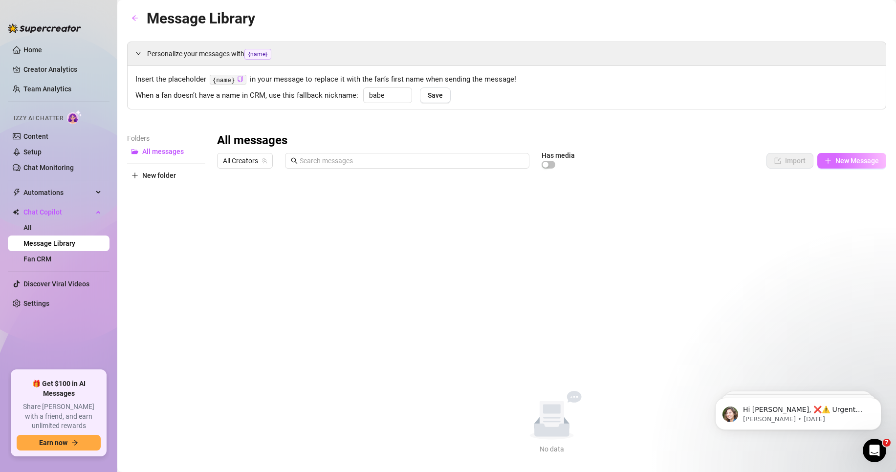
click at [858, 162] on span "New Message" at bounding box center [856, 161] width 43 height 8
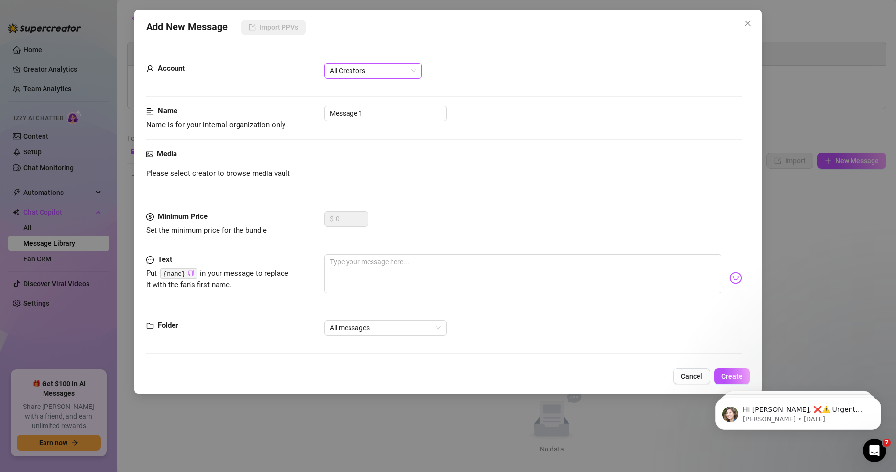
click at [397, 72] on span "All Creators" at bounding box center [373, 71] width 86 height 15
click at [388, 68] on span "All Creators" at bounding box center [373, 71] width 86 height 15
click at [389, 172] on div "Please select creator to browse media vault" at bounding box center [443, 174] width 595 height 12
click at [373, 109] on input "Message 1" at bounding box center [385, 114] width 123 height 16
click at [352, 112] on input "Message 1" at bounding box center [385, 114] width 123 height 16
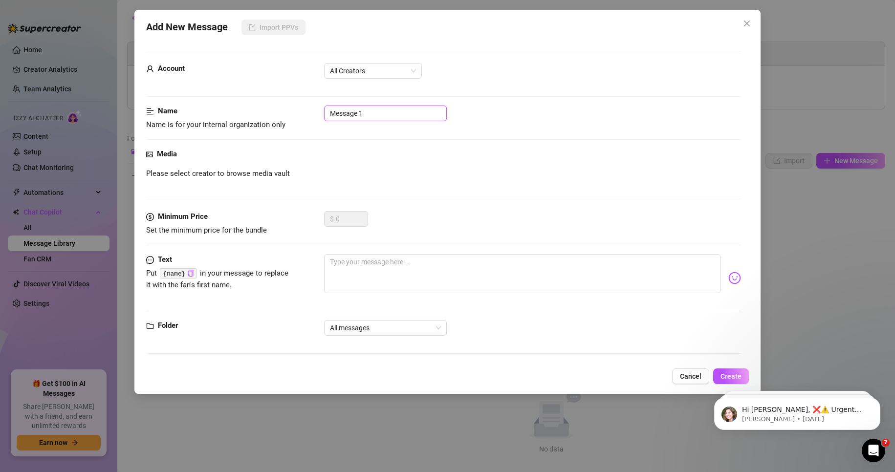
click at [357, 112] on input "Message 1" at bounding box center [385, 114] width 123 height 16
click at [358, 112] on input "Message 1" at bounding box center [385, 114] width 123 height 16
click at [358, 113] on input "Message 1" at bounding box center [385, 114] width 123 height 16
type input "ppv follow up"
paste textarea "Did you like what I sent? 🫣"
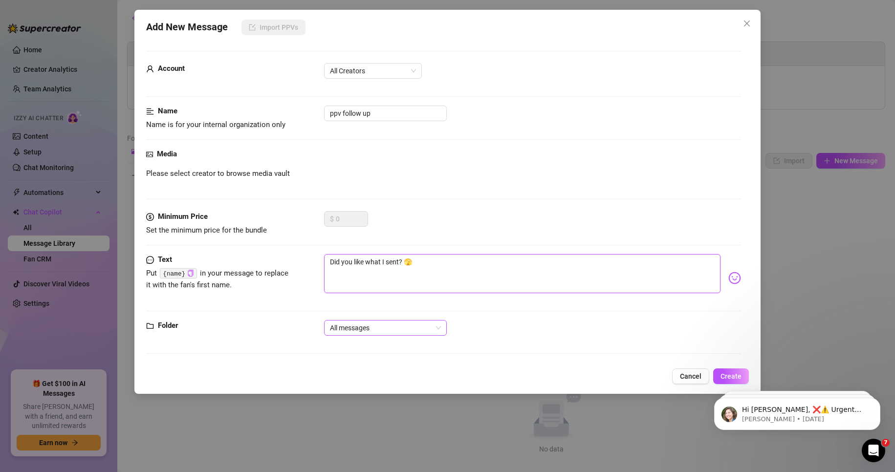
click at [404, 335] on span "All messages" at bounding box center [385, 328] width 111 height 15
type textarea "Did you like what I sent? 🫣"
click at [390, 332] on span "All messages" at bounding box center [385, 328] width 111 height 15
click at [400, 113] on input "ppv follow up" at bounding box center [385, 114] width 123 height 16
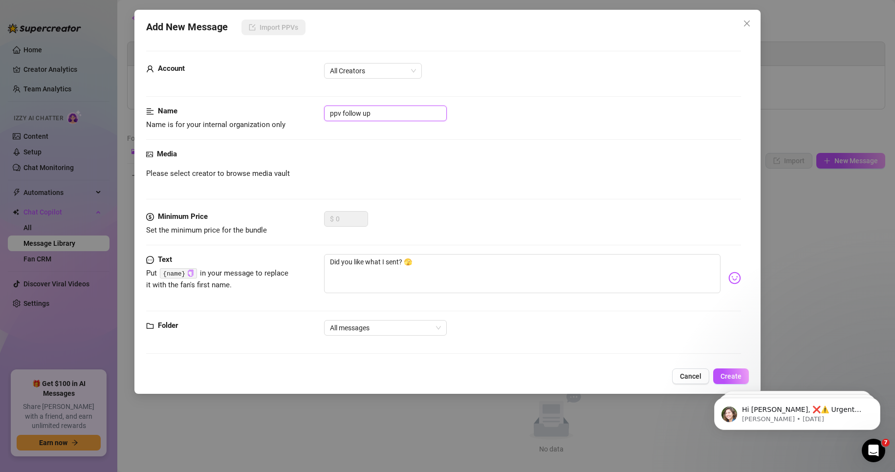
click at [400, 113] on input "ppv follow up" at bounding box center [385, 114] width 123 height 16
type input "1"
click at [733, 371] on button "Create" at bounding box center [731, 376] width 36 height 16
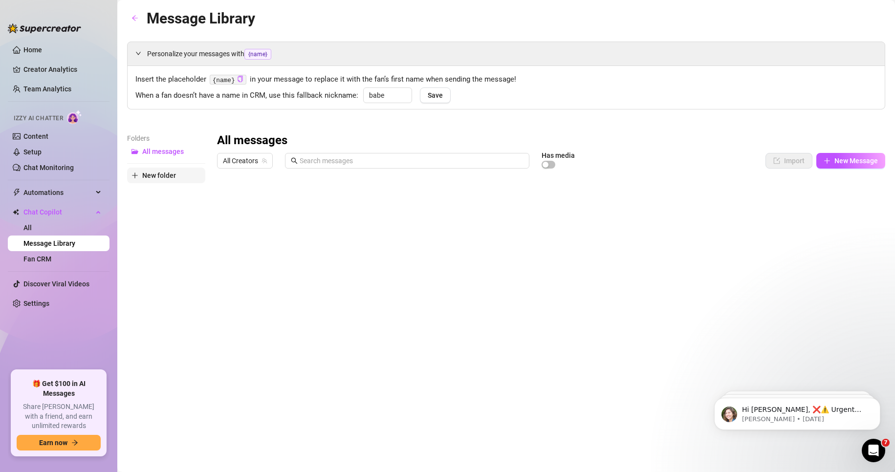
click at [181, 176] on button "New folder" at bounding box center [166, 176] width 78 height 16
click at [196, 171] on input "text" at bounding box center [166, 167] width 78 height 16
type input "PPV Follow Up"
click at [78, 65] on link "Creator Analytics" at bounding box center [62, 70] width 78 height 16
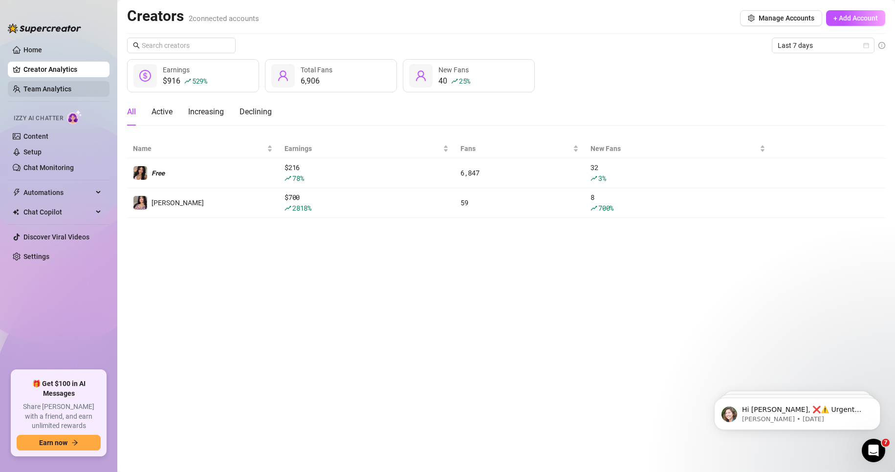
drag, startPoint x: 99, startPoint y: 87, endPoint x: 93, endPoint y: 88, distance: 5.5
click at [71, 87] on link "Team Analytics" at bounding box center [47, 89] width 48 height 8
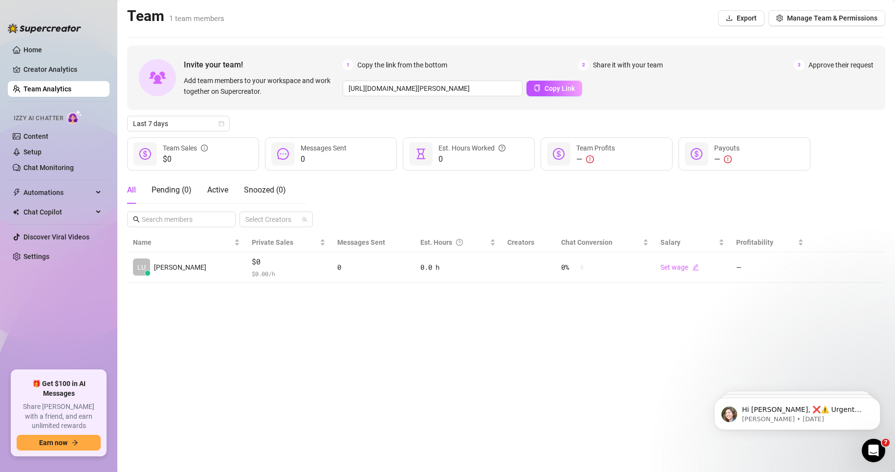
click at [41, 119] on span "Izzy AI Chatter" at bounding box center [38, 118] width 49 height 9
click at [67, 118] on div "Izzy AI Chatter" at bounding box center [58, 117] width 88 height 14
click at [47, 132] on link "Content" at bounding box center [35, 136] width 25 height 8
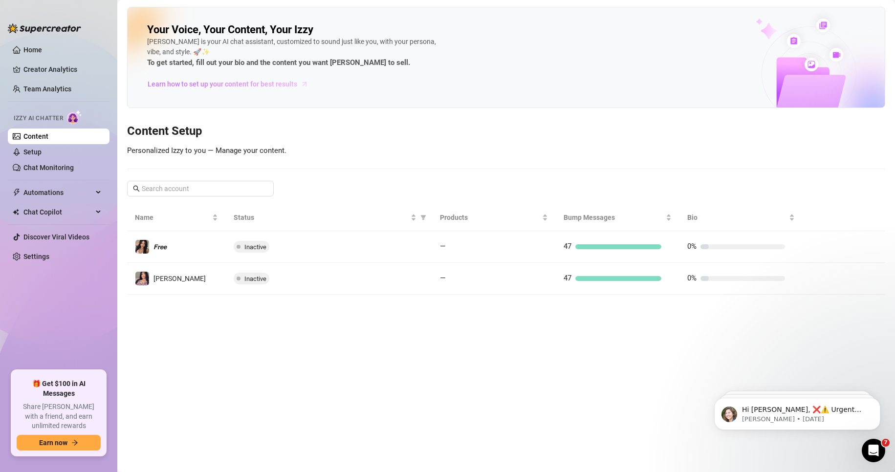
click at [247, 85] on span "Learn how to set up your content for best results" at bounding box center [223, 84] width 150 height 11
